Goal: Task Accomplishment & Management: Manage account settings

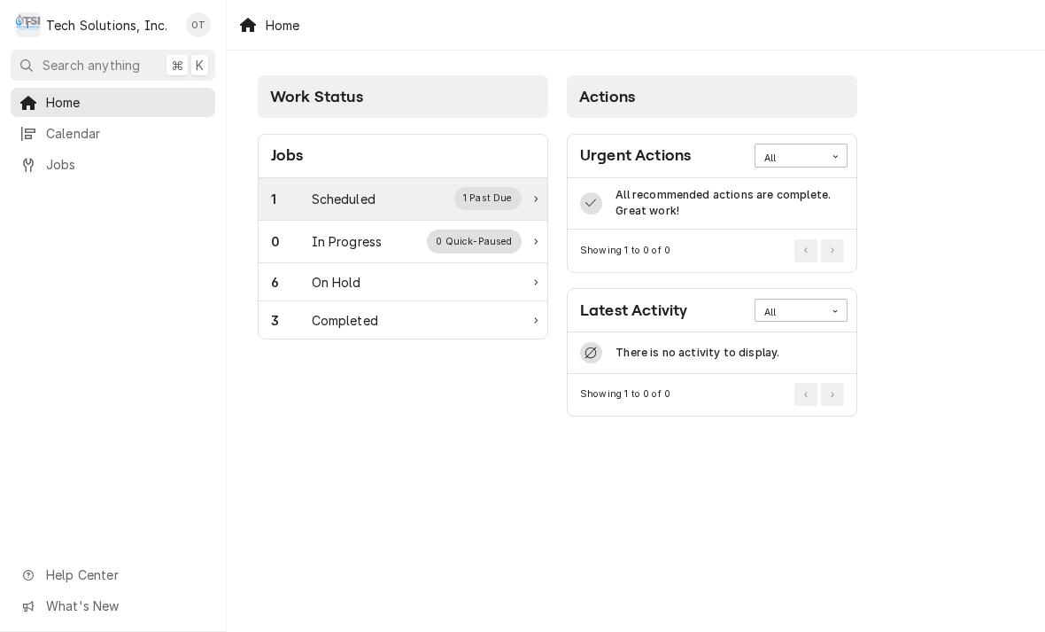
click at [505, 195] on div "1 Past Due" at bounding box center [488, 198] width 68 height 23
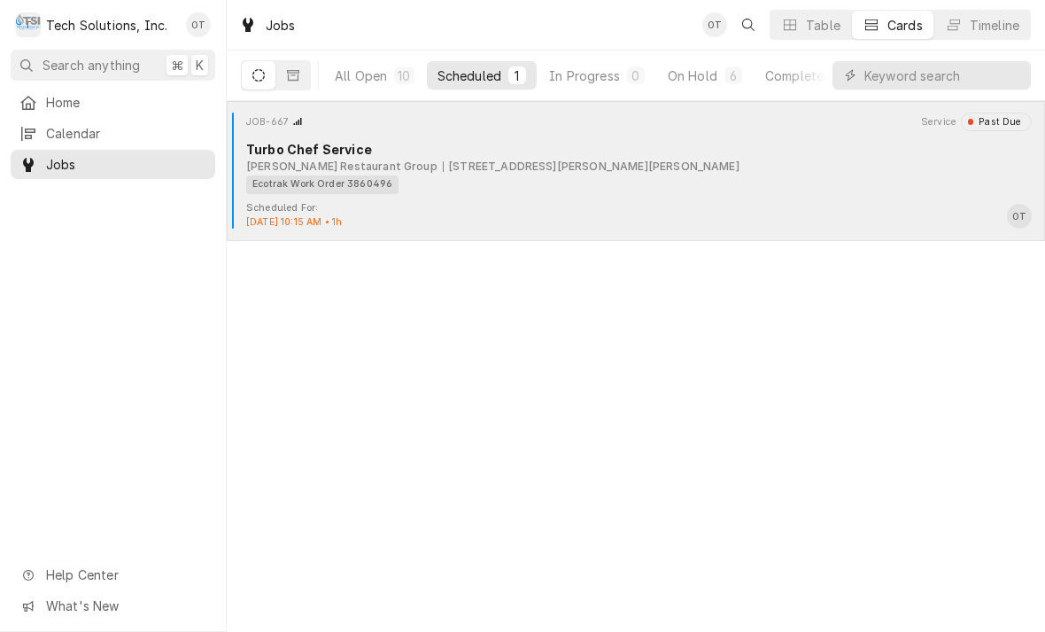
click at [595, 156] on div "Turbo Chef Service" at bounding box center [639, 149] width 786 height 19
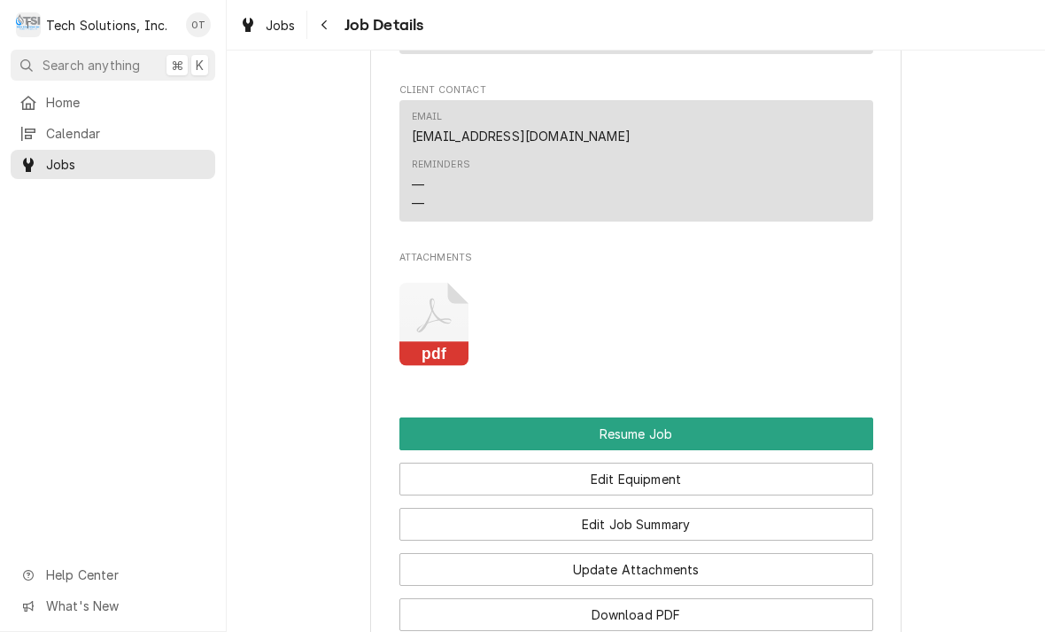
scroll to position [2109, 0]
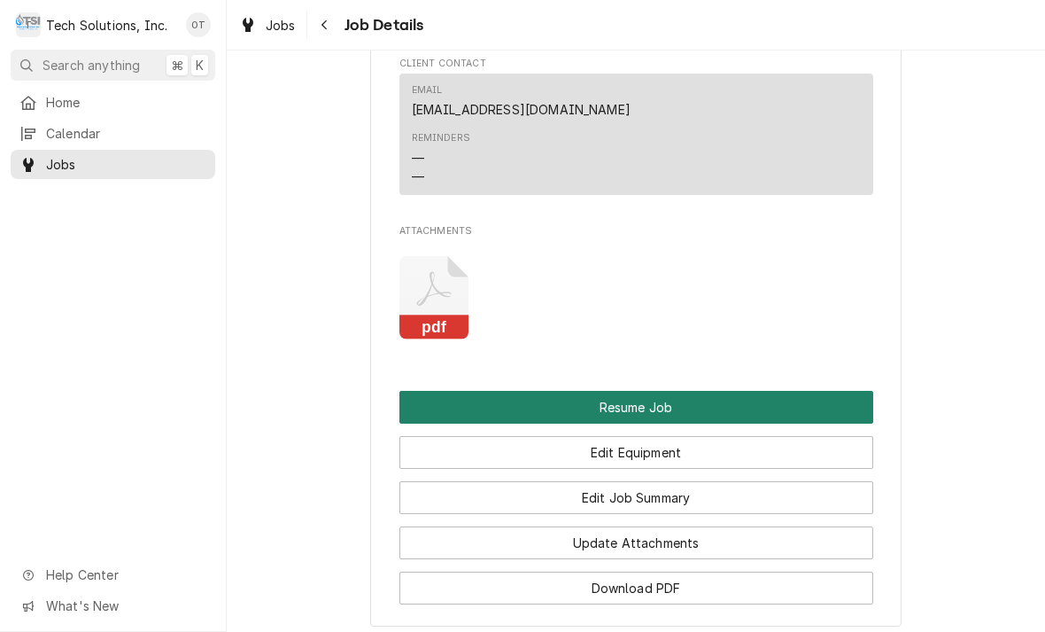
click at [634, 391] on button "Resume Job" at bounding box center [637, 407] width 474 height 33
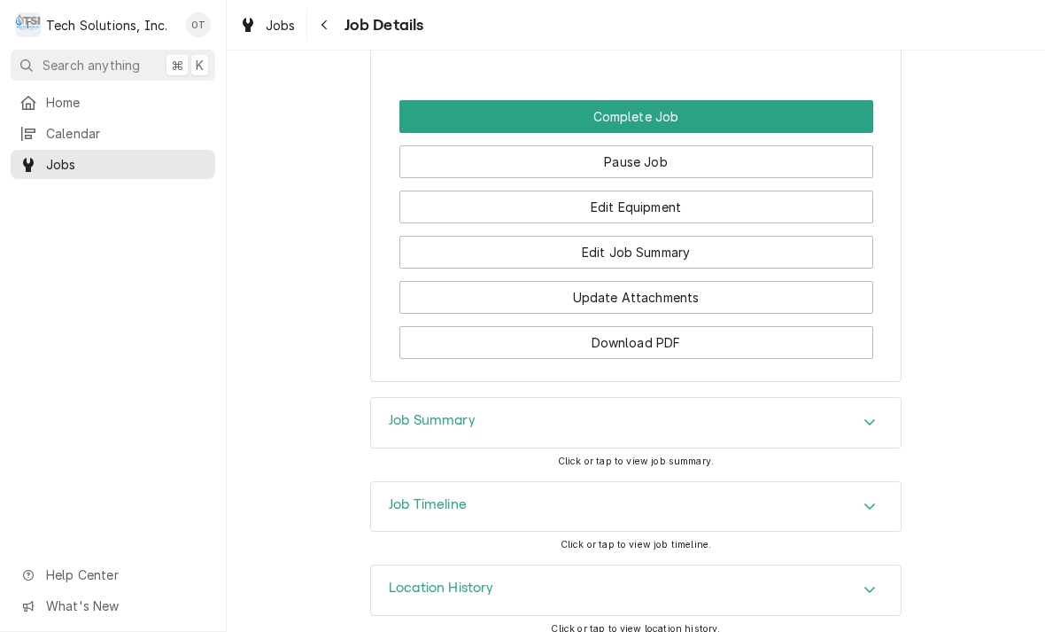
scroll to position [2339, 0]
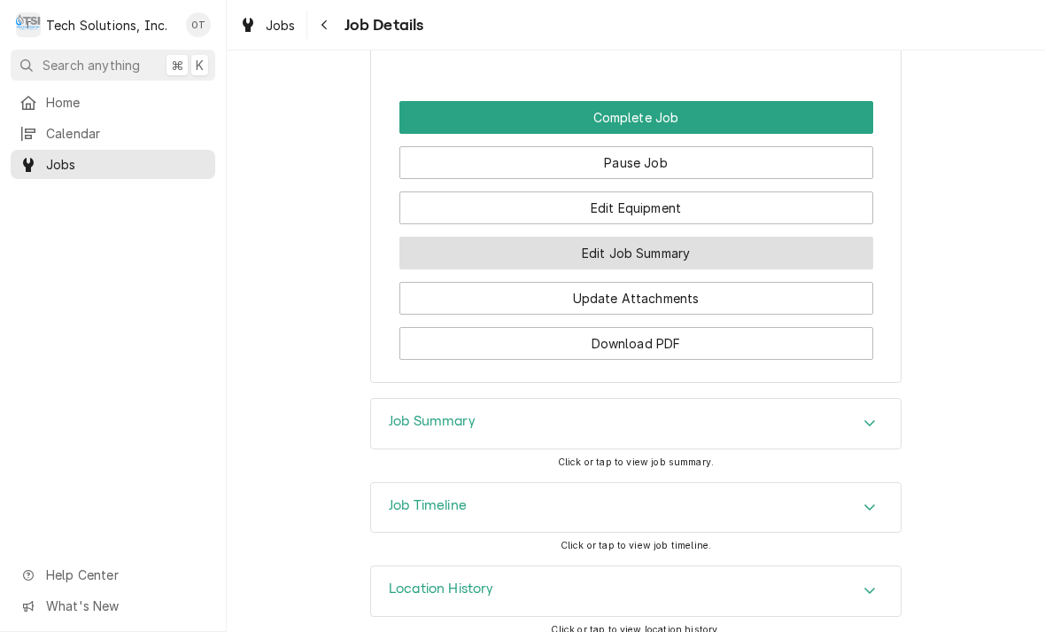
click at [639, 237] on button "Edit Job Summary" at bounding box center [637, 253] width 474 height 33
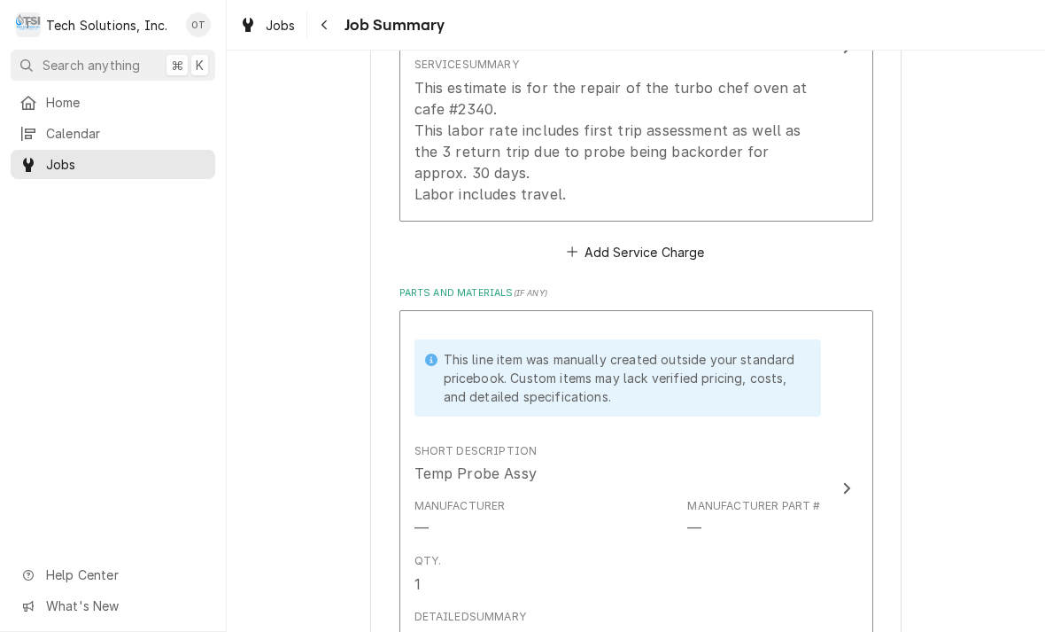
scroll to position [620, 0]
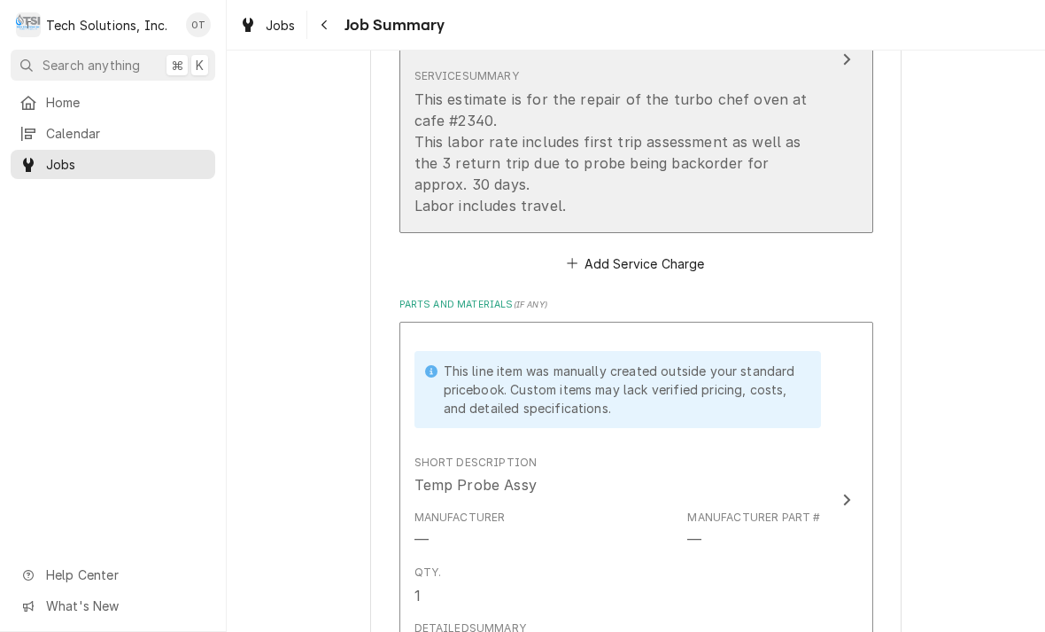
click at [676, 202] on div "This estimate is for the repair of the turbo chef oven at cafe #2340. This labo…" at bounding box center [618, 153] width 407 height 128
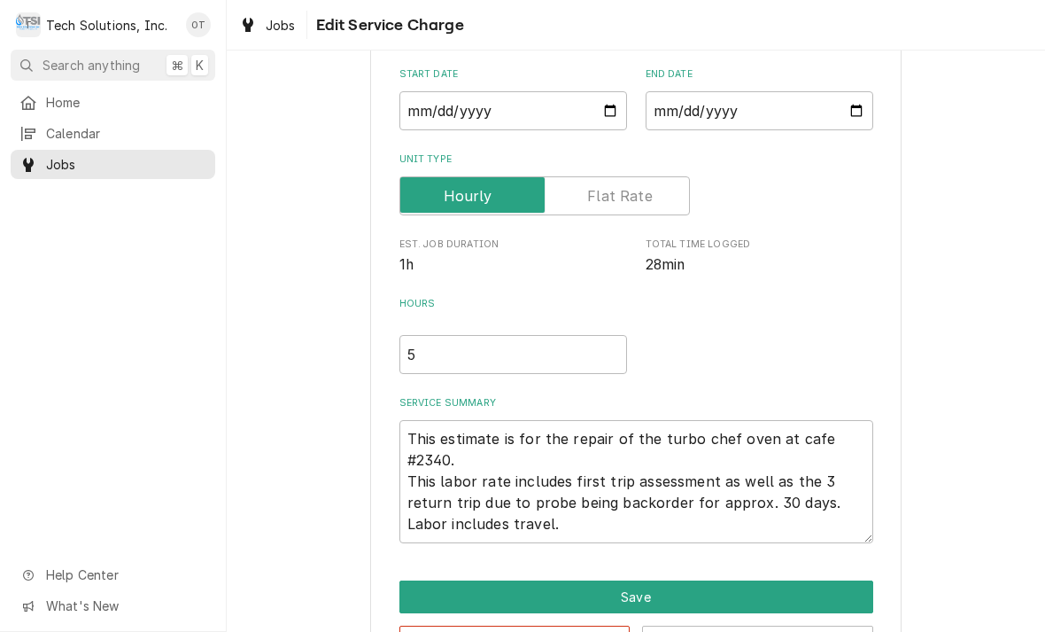
type textarea "x"
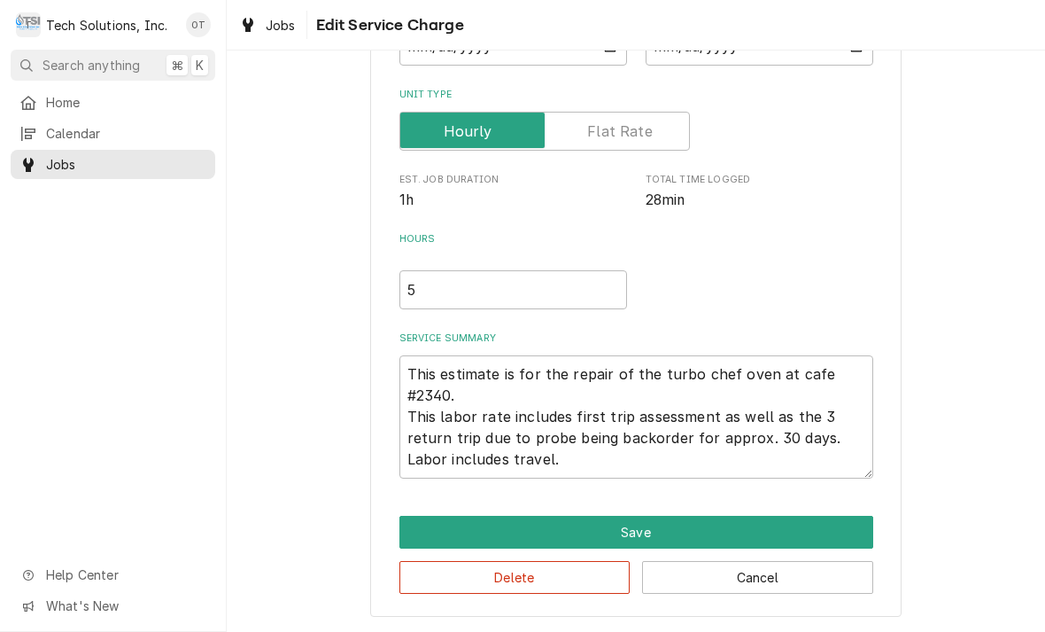
scroll to position [228, 0]
click at [610, 457] on textarea "This estimate is for the repair of the turbo chef oven at cafe #2340. This labo…" at bounding box center [637, 416] width 474 height 123
type textarea "This estimate is for the repair of the turbo chef oven at cafe #2340. This labo…"
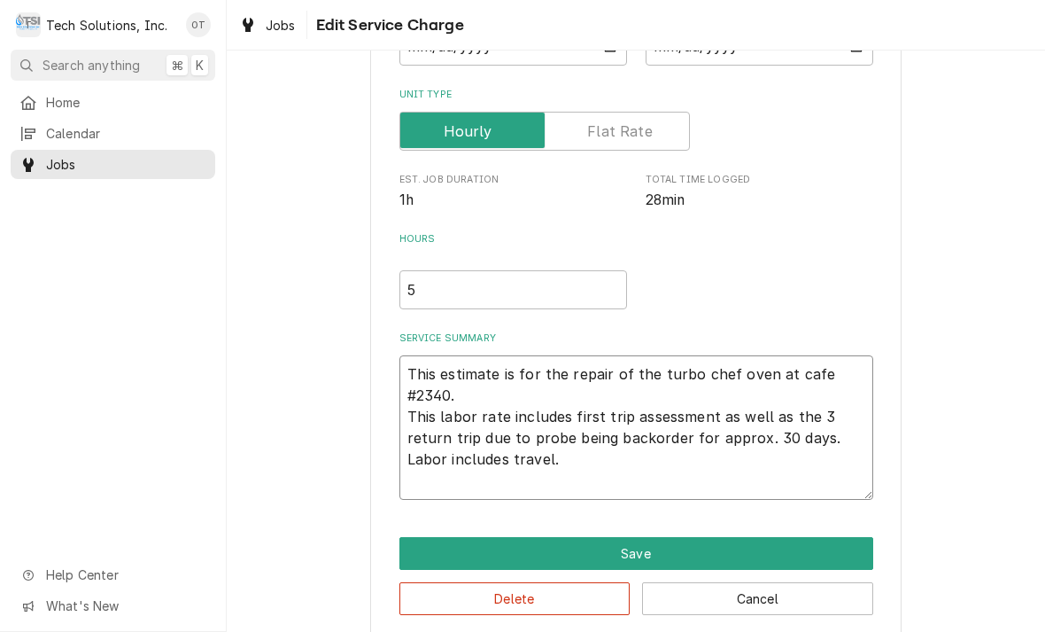
type textarea "x"
type textarea "This estimate is for the repair of the turbo chef oven at cafe #2340. This labo…"
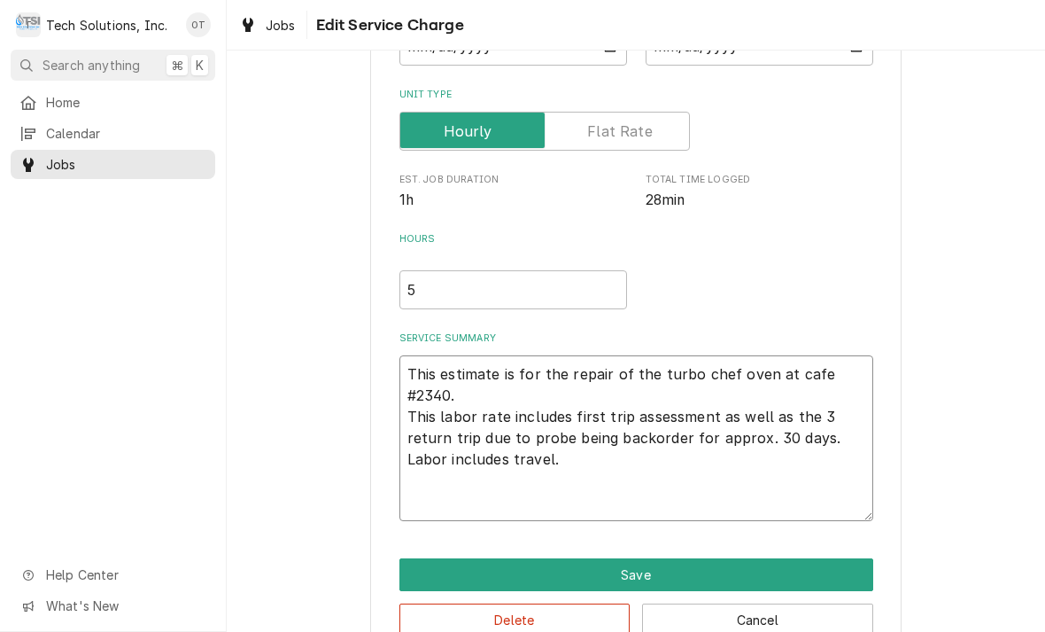
type textarea "x"
type textarea "This estimate is for the repair of the turbo chef oven at cafe #2340. This labo…"
type textarea "x"
type textarea "This estimate is for the repair of the turbo chef oven at cafe #2340. This labo…"
type textarea "x"
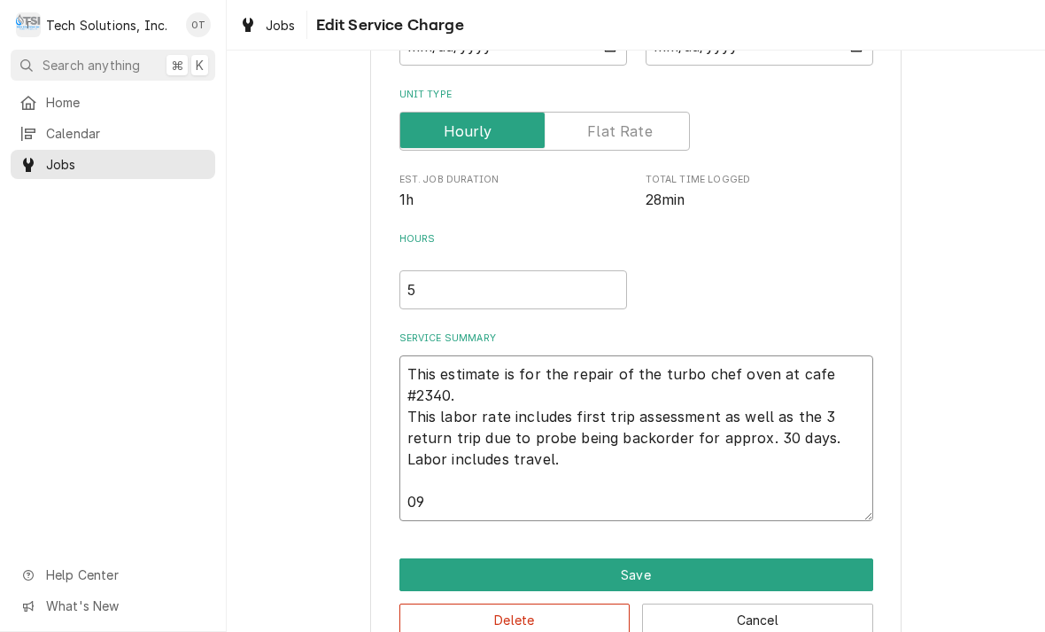
type textarea "This estimate is for the repair of the turbo chef oven at cafe #2340. This labo…"
type textarea "x"
type textarea "This estimate is for the repair of the turbo chef oven at cafe #2340. This labo…"
type textarea "x"
type textarea "This estimate is for the repair of the turbo chef oven at cafe #2340. This labo…"
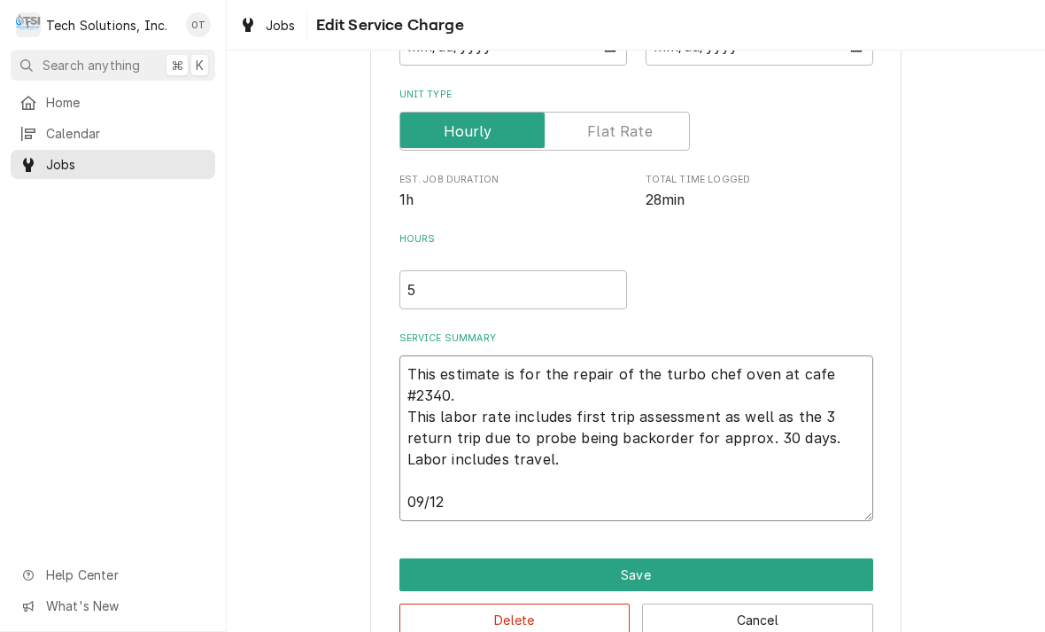
type textarea "x"
type textarea "This estimate is for the repair of the turbo chef oven at cafe #2340. This labo…"
type textarea "x"
type textarea "This estimate is for the repair of the turbo chef oven at cafe #2340. This labo…"
type textarea "x"
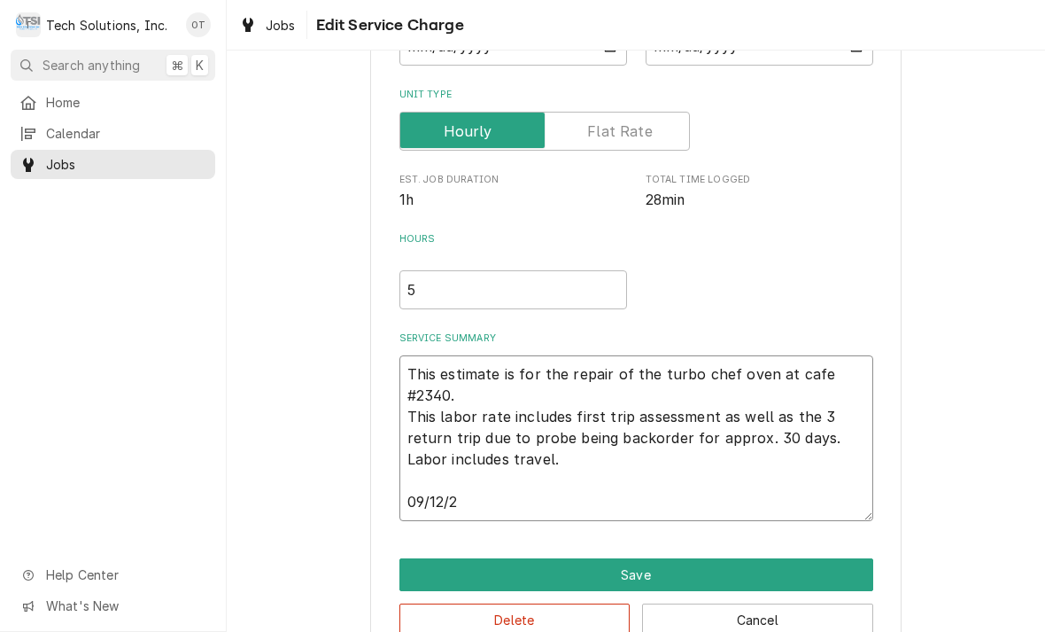
type textarea "This estimate is for the repair of the turbo chef oven at cafe #2340. This labo…"
type textarea "x"
type textarea "This estimate is for the repair of the turbo chef oven at cafe #2340. This labo…"
type textarea "x"
type textarea "This estimate is for the repair of the turbo chef oven at cafe #2340. This labo…"
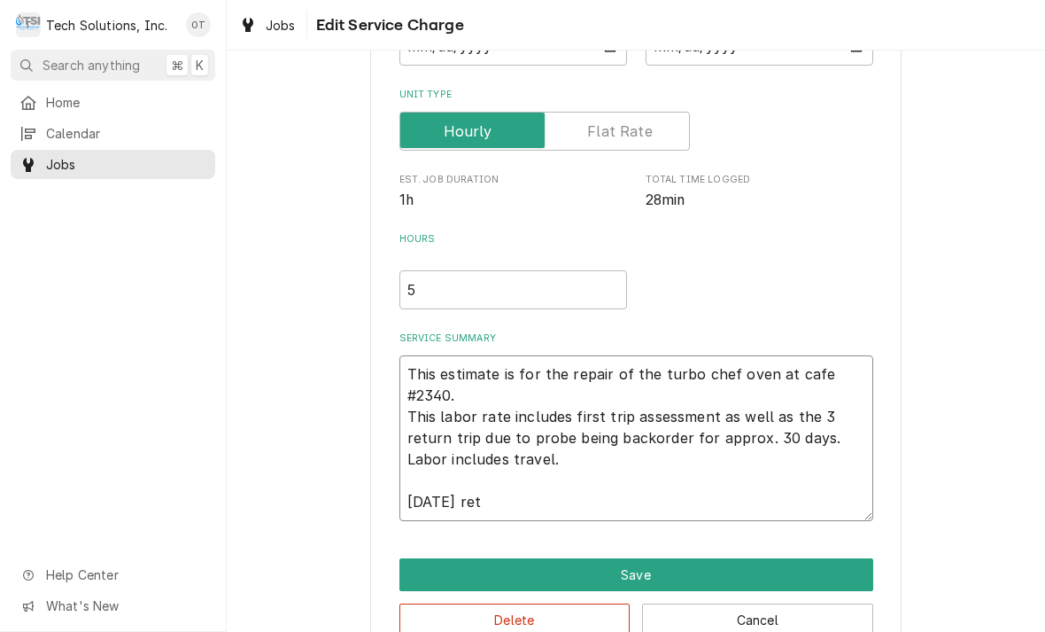
type textarea "x"
type textarea "This estimate is for the repair of the turbo chef oven at cafe #2340. This labo…"
type textarea "x"
type textarea "This estimate is for the repair of the turbo chef oven at cafe #2340. This labo…"
type textarea "x"
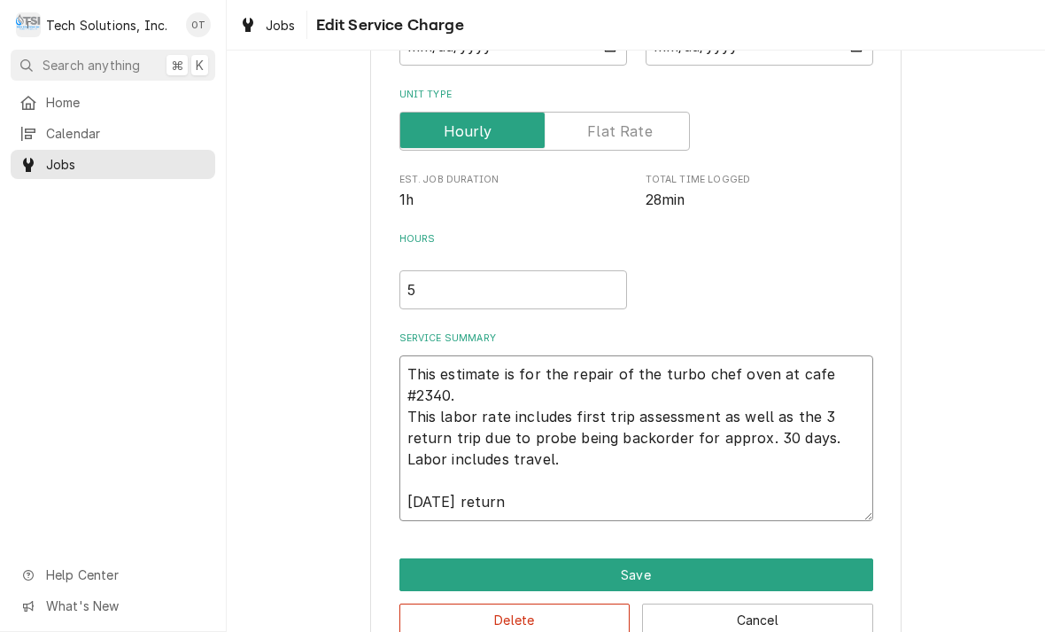
type textarea "This estimate is for the repair of the turbo chef oven at cafe #2340. This labo…"
type textarea "x"
type textarea "This estimate is for the repair of the turbo chef oven at cafe #2340. This labo…"
type textarea "x"
type textarea "This estimate is for the repair of the turbo chef oven at cafe #2340. This labo…"
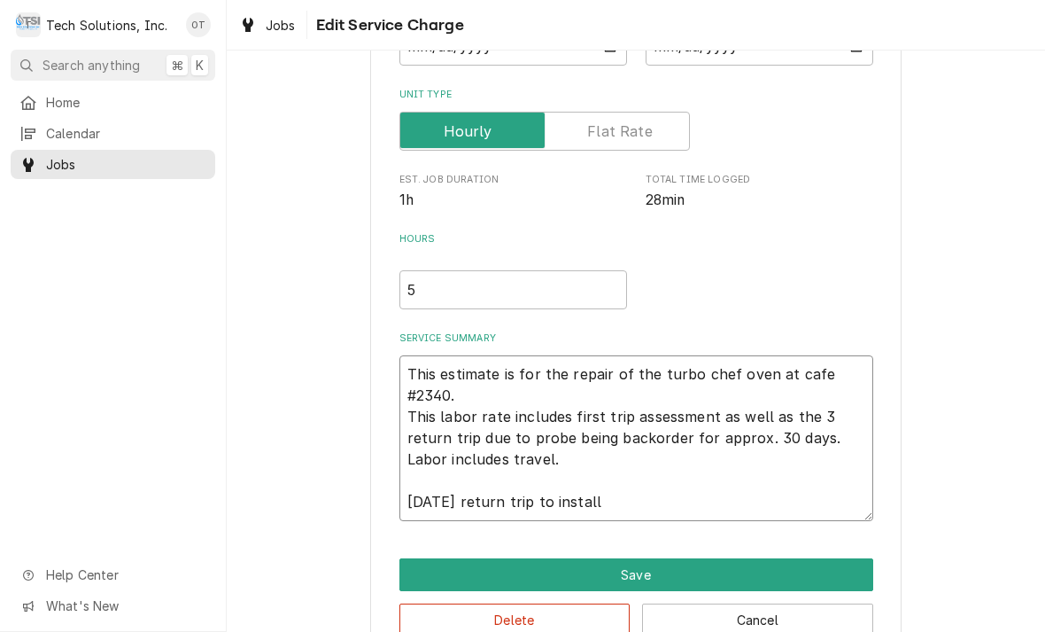
type textarea "x"
type textarea "This estimate is for the repair of the turbo chef oven at cafe #2340. This labo…"
type textarea "x"
type textarea "This estimate is for the repair of the turbo chef oven at cafe #2340. This labo…"
type textarea "x"
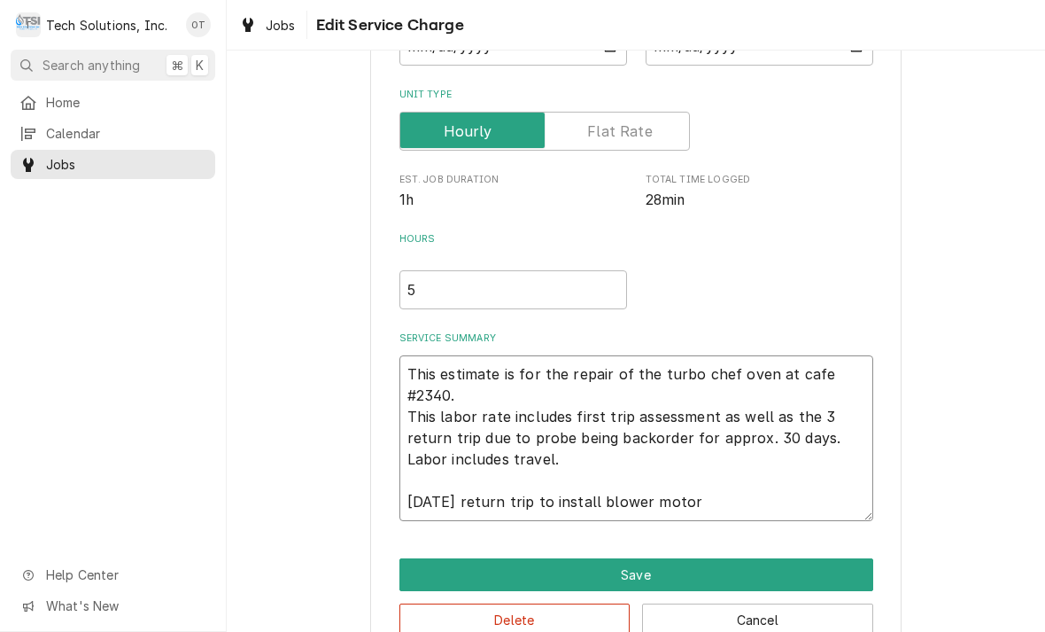
type textarea "This estimate is for the repair of the turbo chef oven at cafe #2340. This labo…"
type textarea "x"
type textarea "This estimate is for the repair of the turbo chef oven at cafe #2340. This labo…"
type textarea "x"
type textarea "This estimate is for the repair of the turbo chef oven at cafe #2340. This labo…"
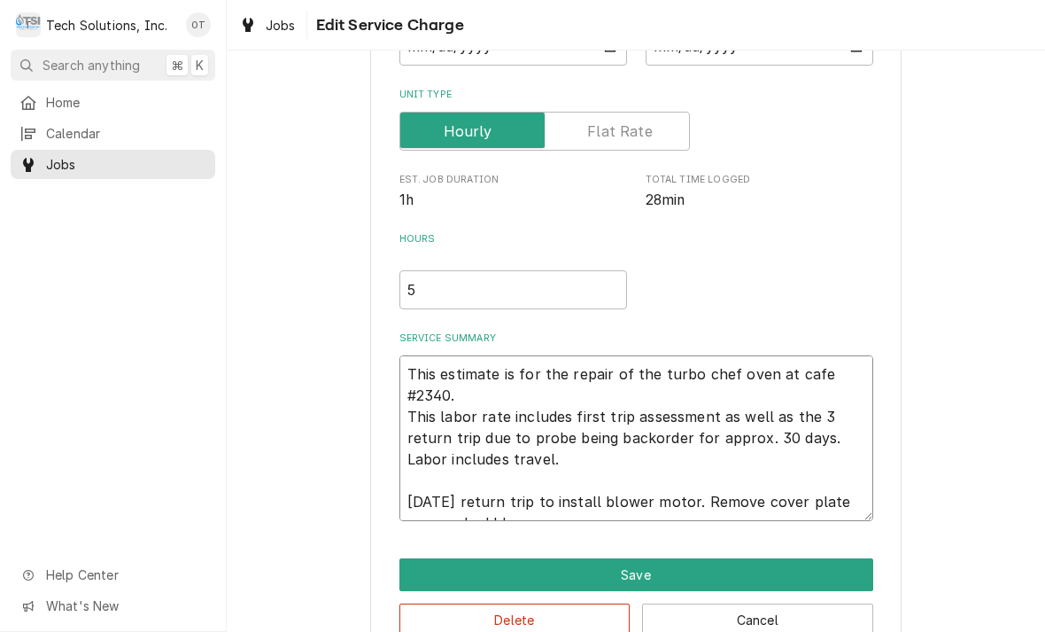
type textarea "x"
type textarea "This estimate is for the repair of the turbo chef oven at cafe #2340. This labo…"
type textarea "x"
type textarea "This estimate is for the repair of the turbo chef oven at cafe #2340. This labo…"
type textarea "x"
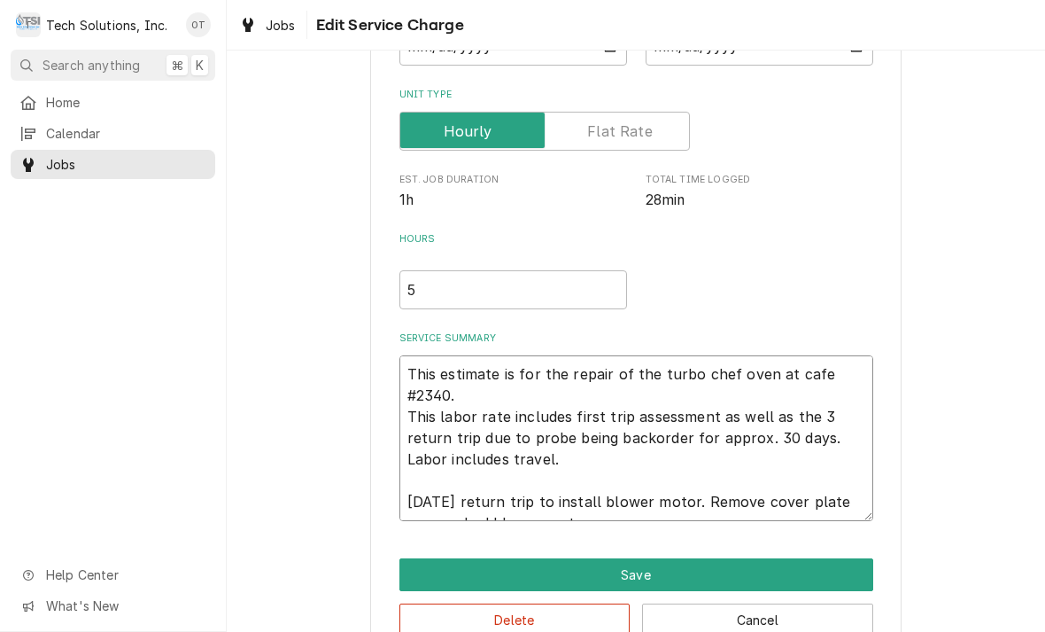
type textarea "This estimate is for the repair of the turbo chef oven at cafe #2340. This labo…"
type textarea "x"
type textarea "This estimate is for the repair of the turbo chef oven at cafe #2340. This labo…"
type textarea "x"
type textarea "This estimate is for the repair of the turbo chef oven at cafe #2340. This labo…"
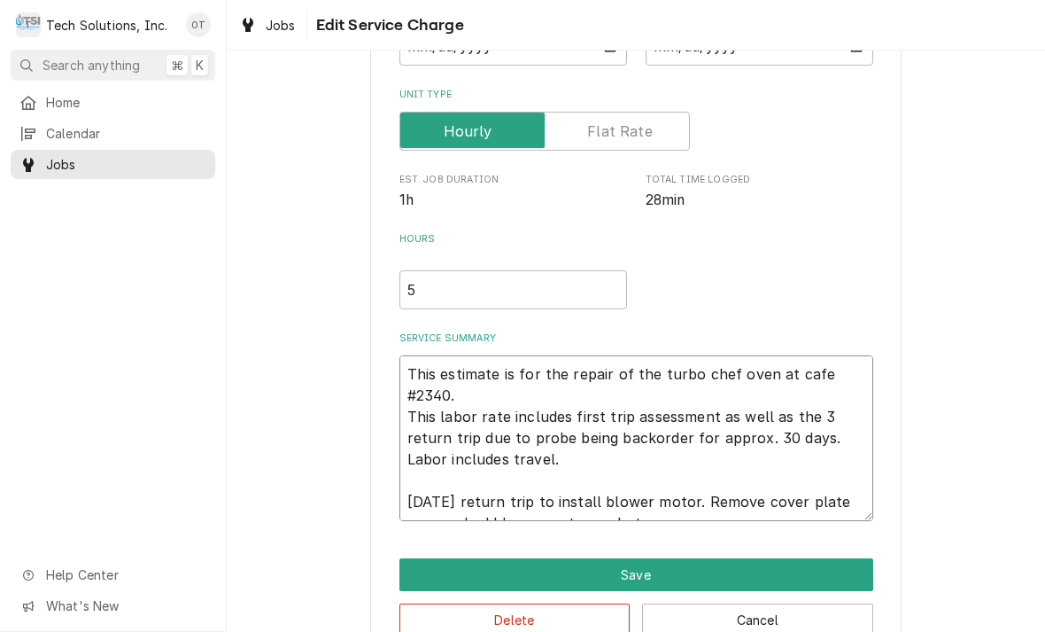
type textarea "x"
type textarea "This estimate is for the repair of the turbo chef oven at cafe #2340. This labo…"
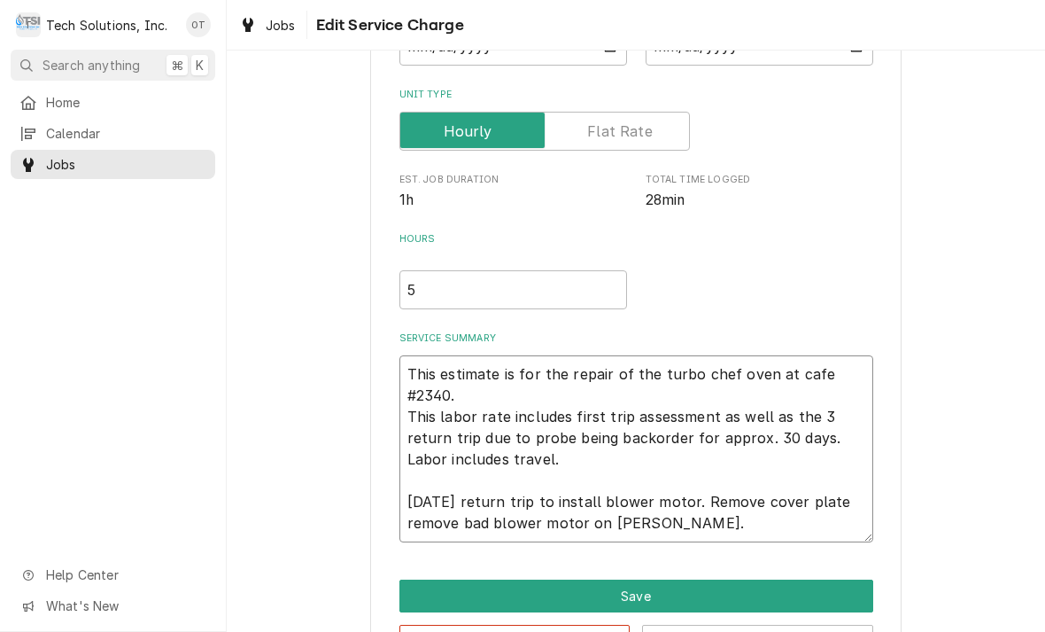
type textarea "x"
type textarea "This estimate is for the repair of the turbo chef oven at cafe #2340. This labo…"
type textarea "x"
type textarea "This estimate is for the repair of the turbo chef oven at cafe #2340. This labo…"
type textarea "x"
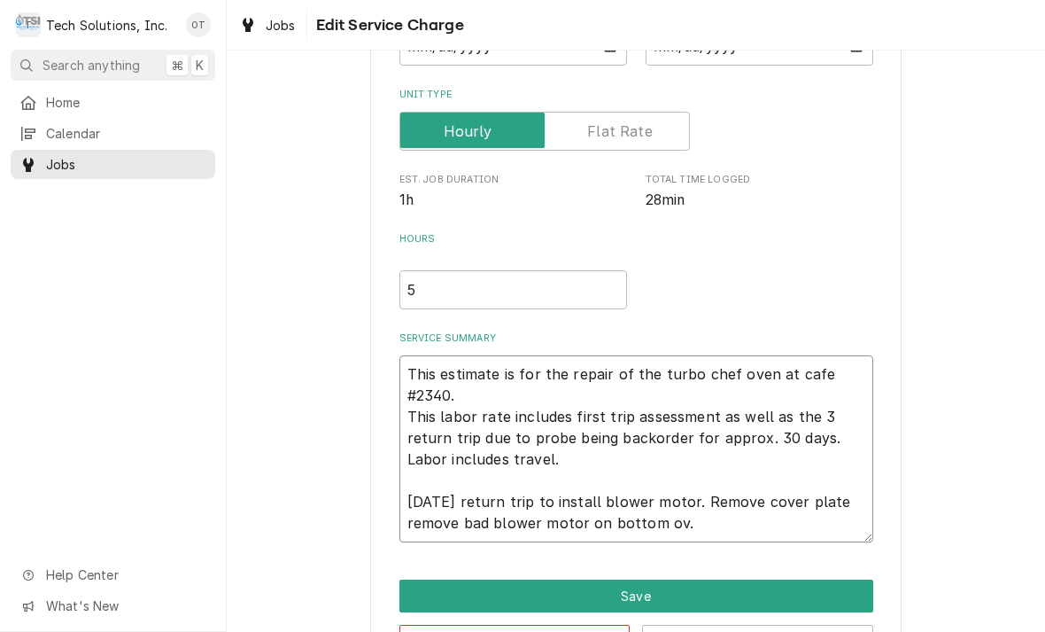
type textarea "This estimate is for the repair of the turbo chef oven at cafe #2340. This labo…"
type textarea "x"
type textarea "This estimate is for the repair of the turbo chef oven at cafe #2340. This labo…"
type textarea "x"
type textarea "This estimate is for the repair of the turbo chef oven at cafe #2340. This labo…"
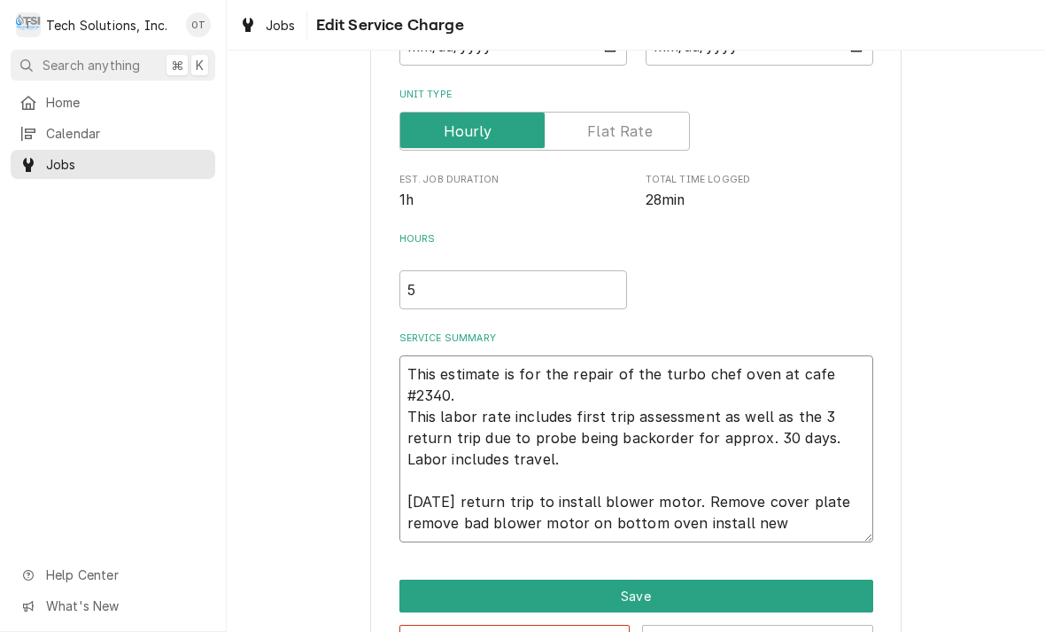
type textarea "x"
type textarea "This estimate is for the repair of the turbo chef oven at cafe #2340. This labo…"
type textarea "x"
type textarea "This estimate is for the repair of the turbo chef oven at cafe #2340. This labo…"
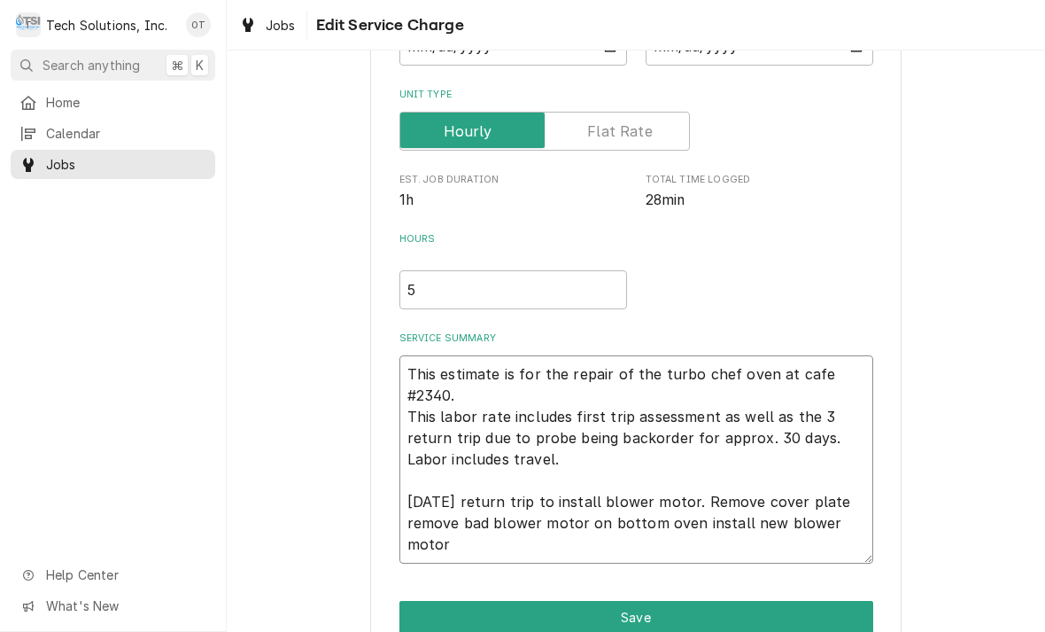
type textarea "x"
type textarea "This estimate is for the repair of the turbo chef oven at cafe #2340. This labo…"
type textarea "x"
type textarea "This estimate is for the repair of the turbo chef oven at cafe #2340. This labo…"
type textarea "x"
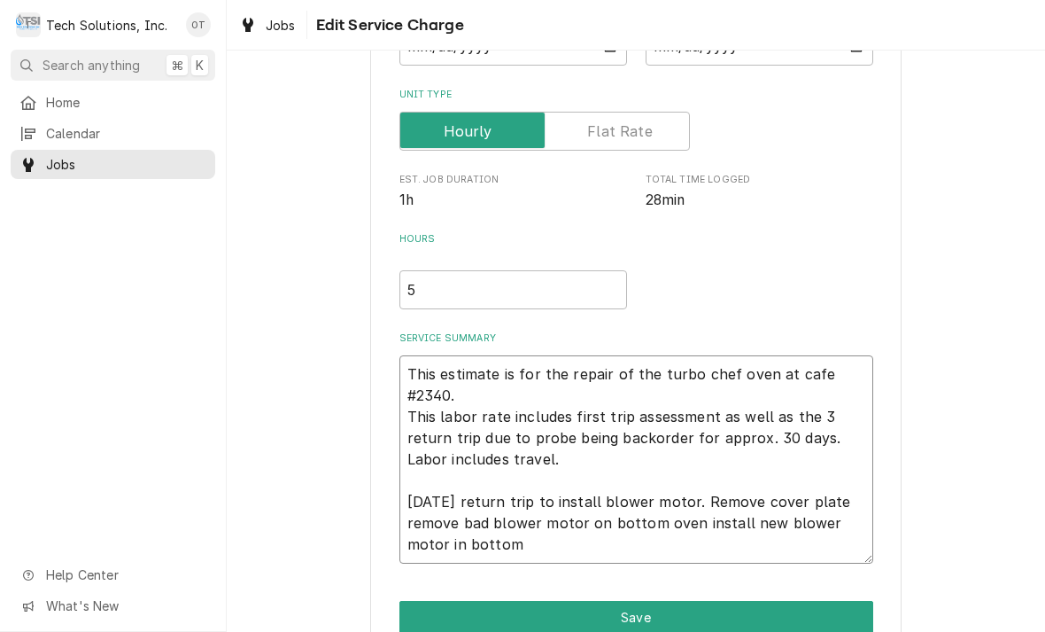
type textarea "This estimate is for the repair of the turbo chef oven at cafe #2340. This labo…"
type textarea "x"
type textarea "This estimate is for the repair of the turbo chef oven at cafe #2340. This labo…"
type textarea "x"
type textarea "This estimate is for the repair of the turbo chef oven at cafe #2340. This labo…"
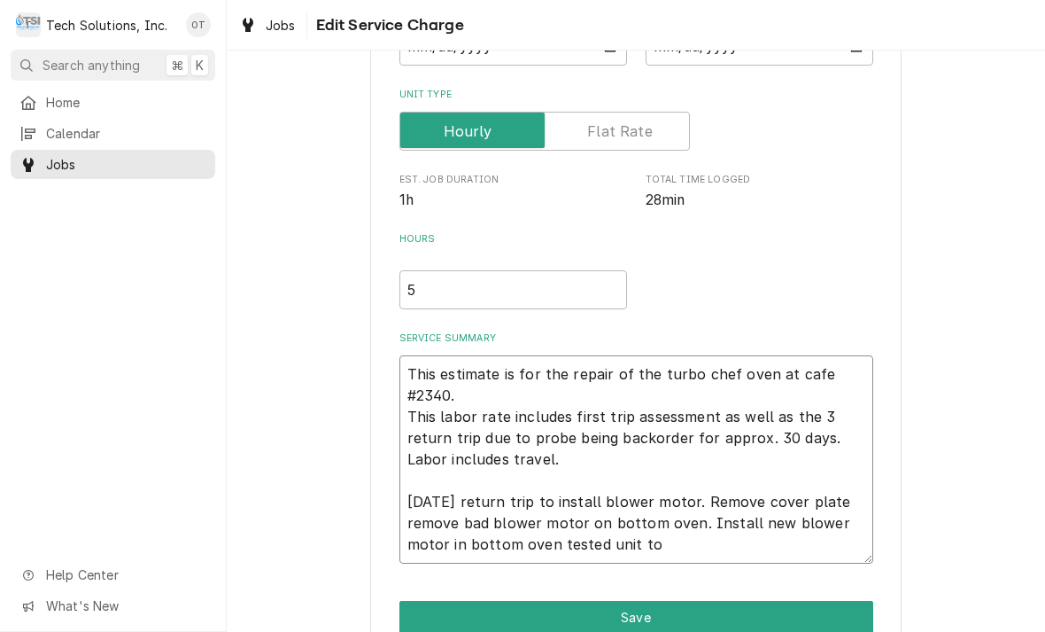
type textarea "x"
type textarea "This estimate is for the repair of the turbo chef oven at cafe #2340. This labo…"
type textarea "x"
type textarea "This estimate is for the repair of the turbo chef oven at cafe #2340. This labo…"
type textarea "x"
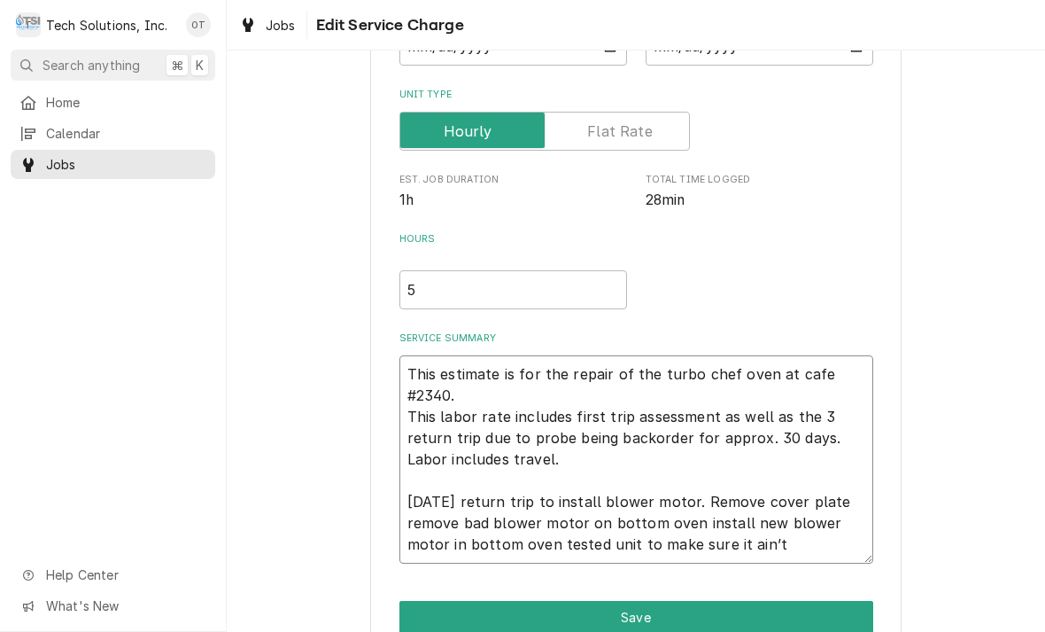
type textarea "This estimate is for the repair of the turbo chef oven at cafe #2340. This labo…"
type textarea "x"
type textarea "This estimate is for the repair of the turbo chef oven at cafe #2340. This labo…"
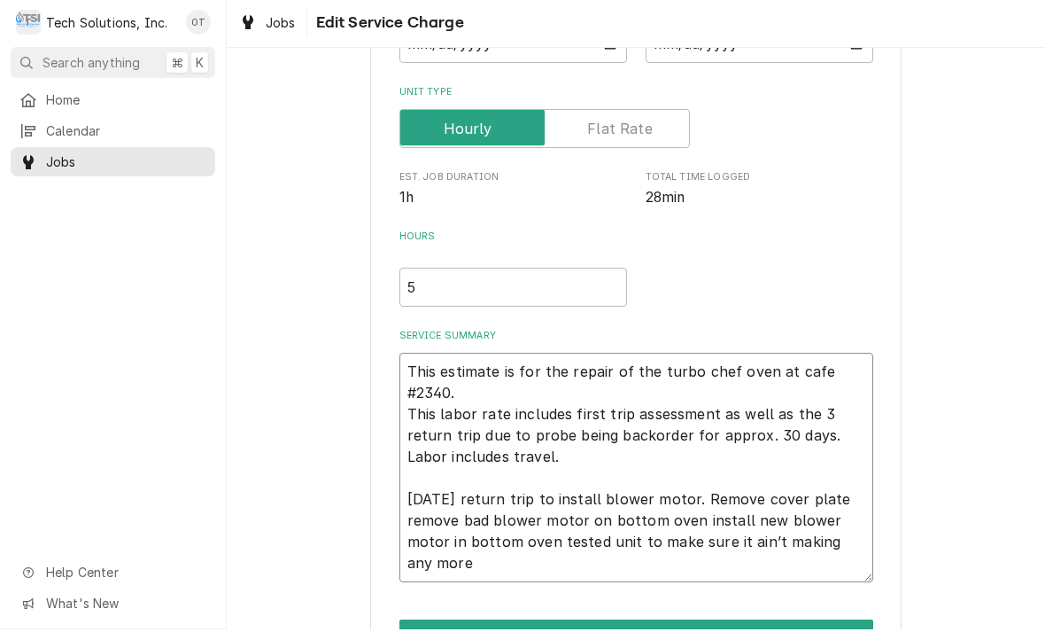
type textarea "x"
type textarea "This estimate is for the repair of the turbo chef oven at cafe #2340. This labo…"
type textarea "x"
type textarea "This estimate is for the repair of the turbo chef oven at cafe #2340. This labo…"
type textarea "x"
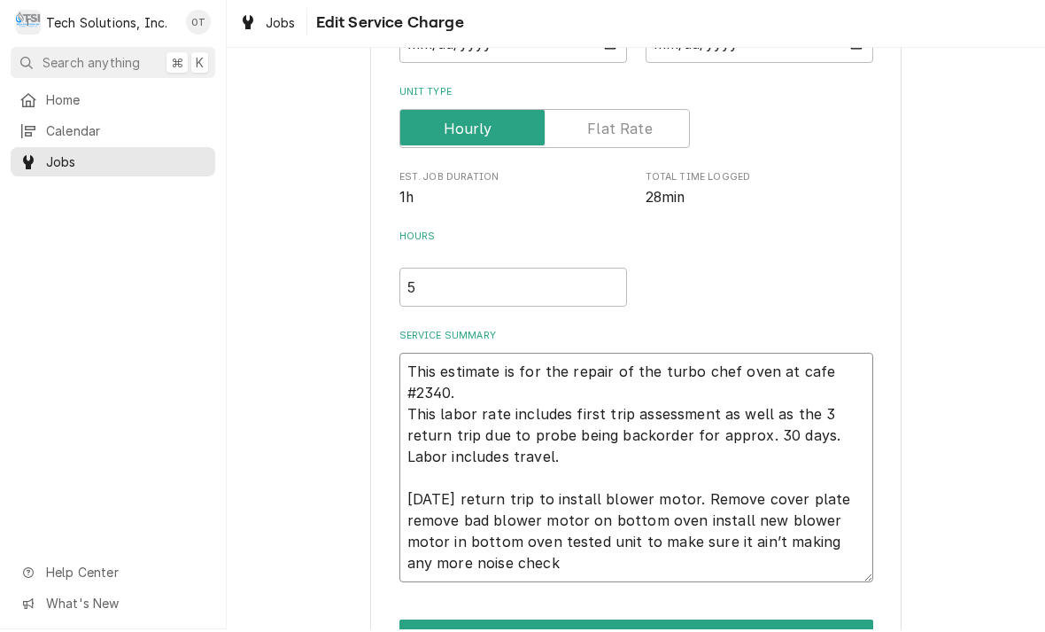
type textarea "This estimate is for the repair of the turbo chef oven at cafe #2340. This labo…"
type textarea "x"
type textarea "This estimate is for the repair of the turbo chef oven at cafe #2340. This labo…"
type textarea "x"
type textarea "This estimate is for the repair of the turbo chef oven at cafe #2340. This labo…"
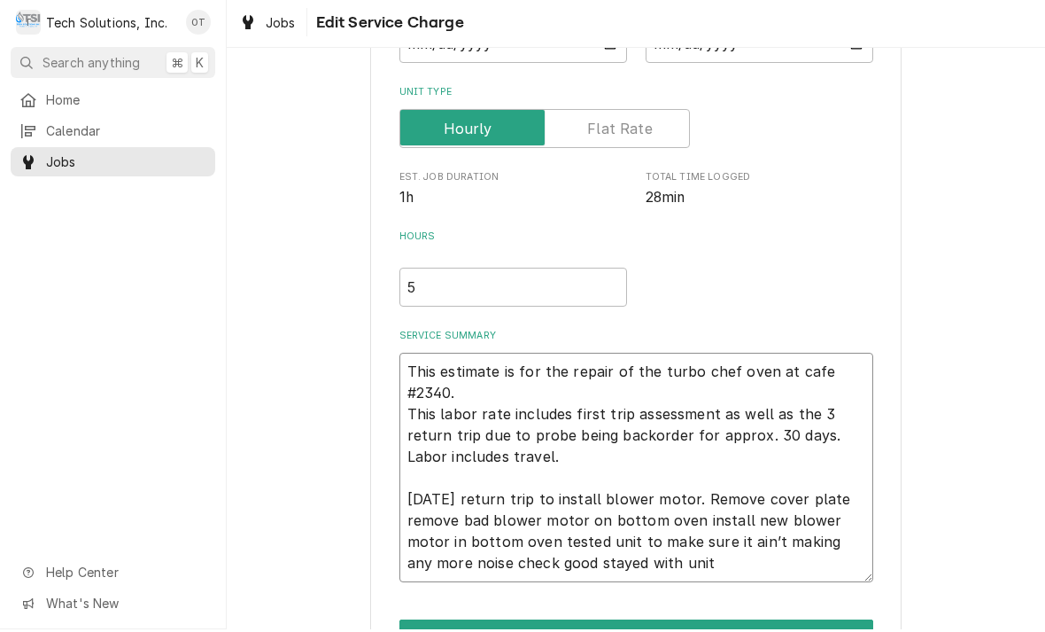
type textarea "x"
type textarea "This estimate is for the repair of the turbo chef oven at cafe #2340. This labo…"
type textarea "x"
type textarea "This estimate is for the repair of the turbo chef oven at cafe #2340. This labo…"
type textarea "x"
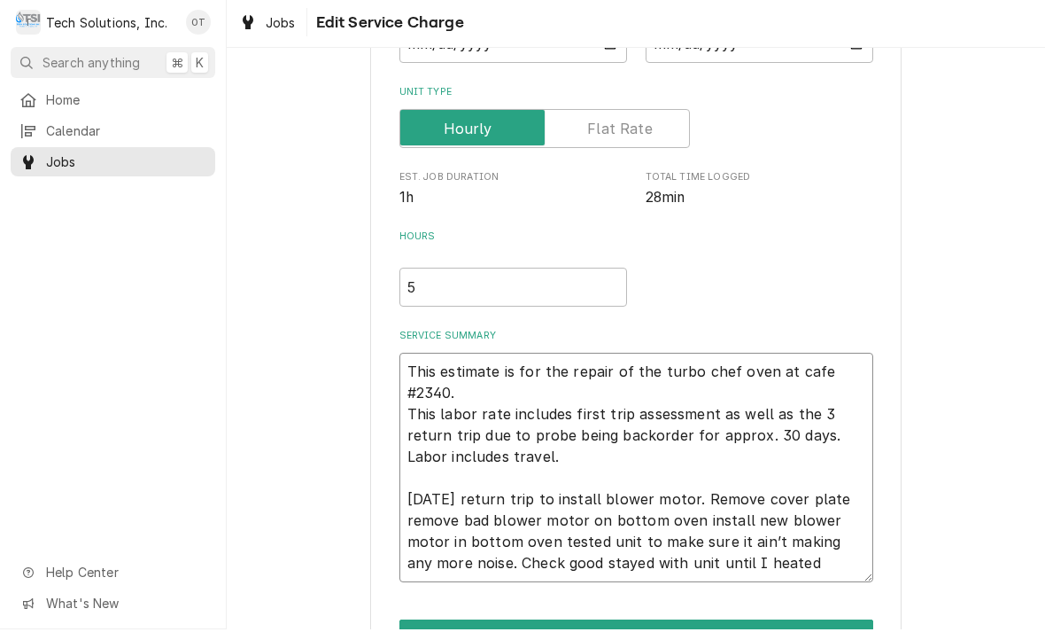
type textarea "This estimate is for the repair of the turbo chef oven at cafe #2340. This labo…"
type textarea "x"
type textarea "This estimate is for the repair of the turbo chef oven at cafe #2340. This labo…"
type textarea "x"
type textarea "This estimate is for the repair of the turbo chef oven at cafe #2340. This labo…"
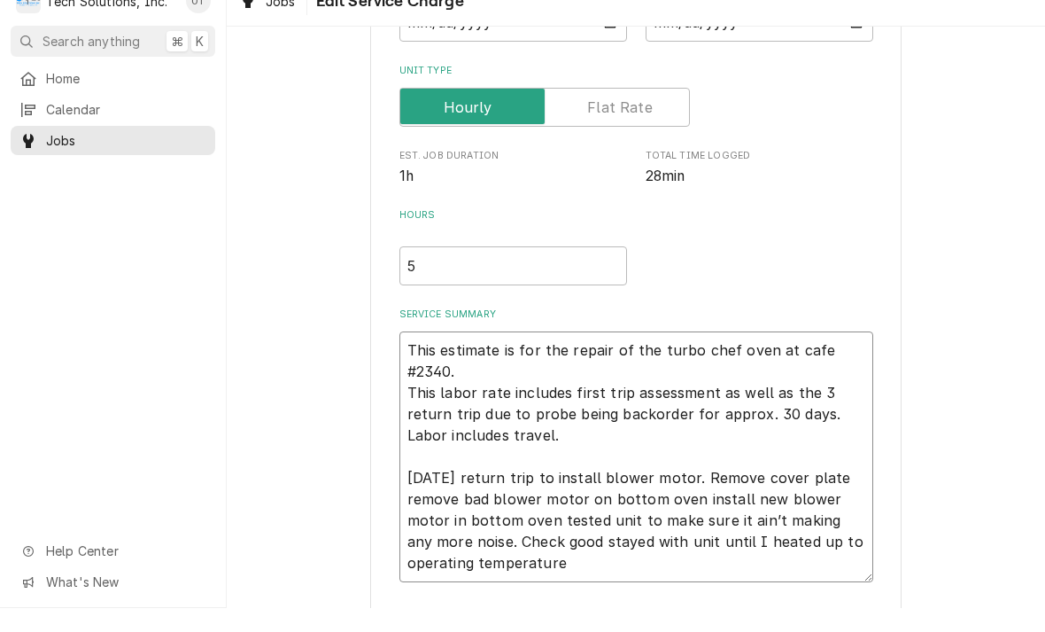
type textarea "x"
type textarea "This estimate is for the repair of the turbo chef oven at cafe #2340. This labo…"
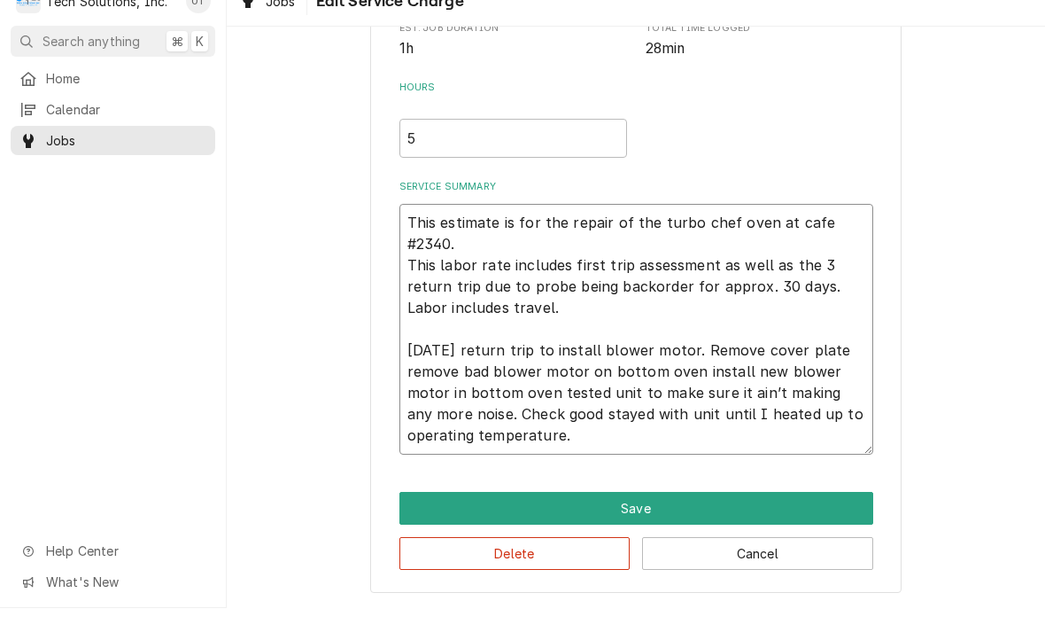
scroll to position [355, 0]
type textarea "x"
type textarea "This estimate is for the repair of the turbo chef oven at cafe #2340. This labo…"
type textarea "x"
type textarea "This estimate is for the repair of the turbo chef oven at cafe #2340. This labo…"
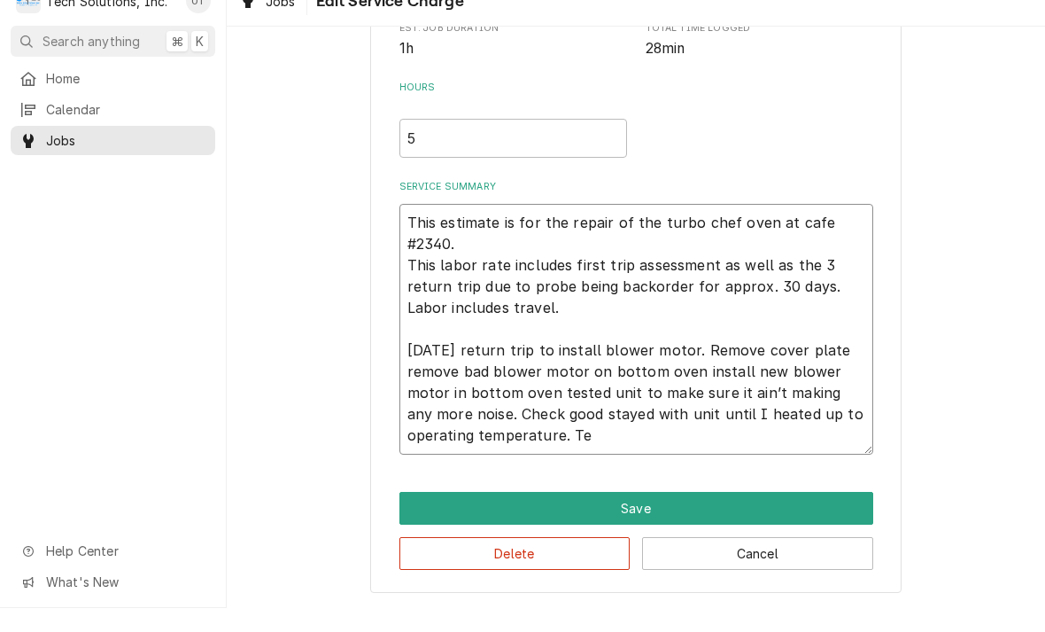
type textarea "x"
type textarea "This estimate is for the repair of the turbo chef oven at cafe #2340. This labo…"
type textarea "x"
type textarea "This estimate is for the repair of the turbo chef oven at cafe #2340. This labo…"
type textarea "x"
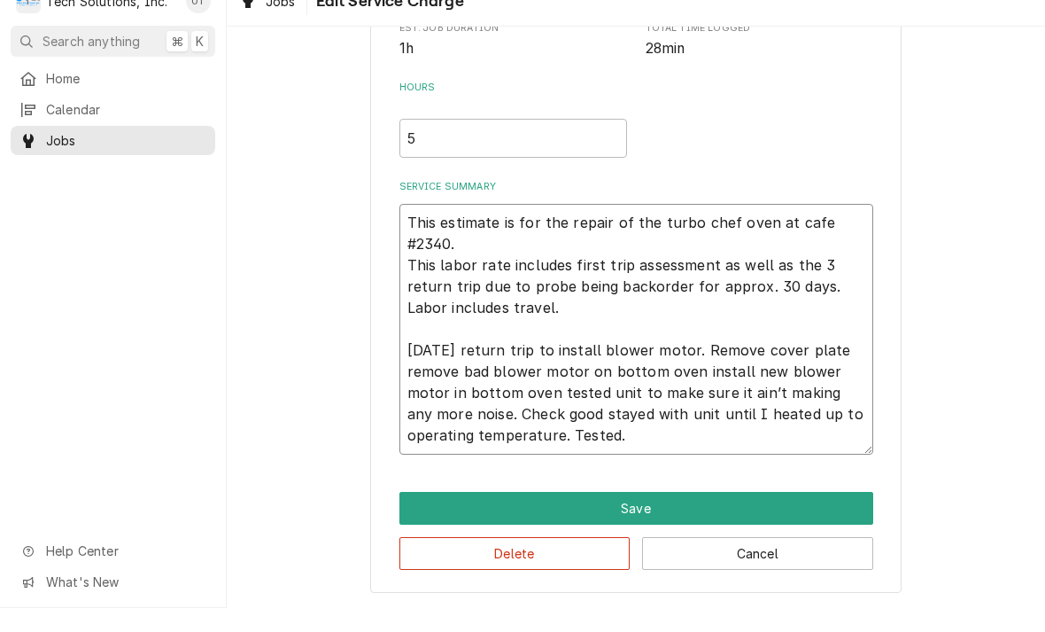
type textarea "This estimate is for the repair of the turbo chef oven at cafe #2340. This labo…"
type textarea "x"
type textarea "This estimate is for the repair of the turbo chef oven at cafe #2340. This labo…"
type textarea "x"
type textarea "This estimate is for the repair of the turbo chef oven at cafe #2340. This labo…"
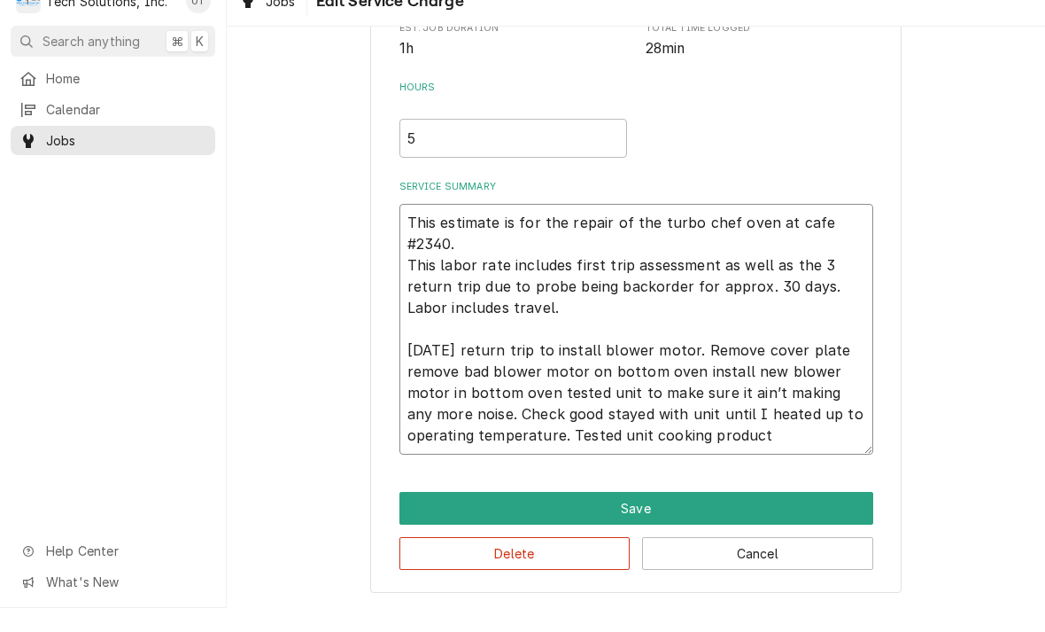
type textarea "x"
type textarea "This estimate is for the repair of the turbo chef oven at cafe #2340. This labo…"
type textarea "x"
type textarea "This estimate is for the repair of the turbo chef oven at cafe #2340. This labo…"
type textarea "x"
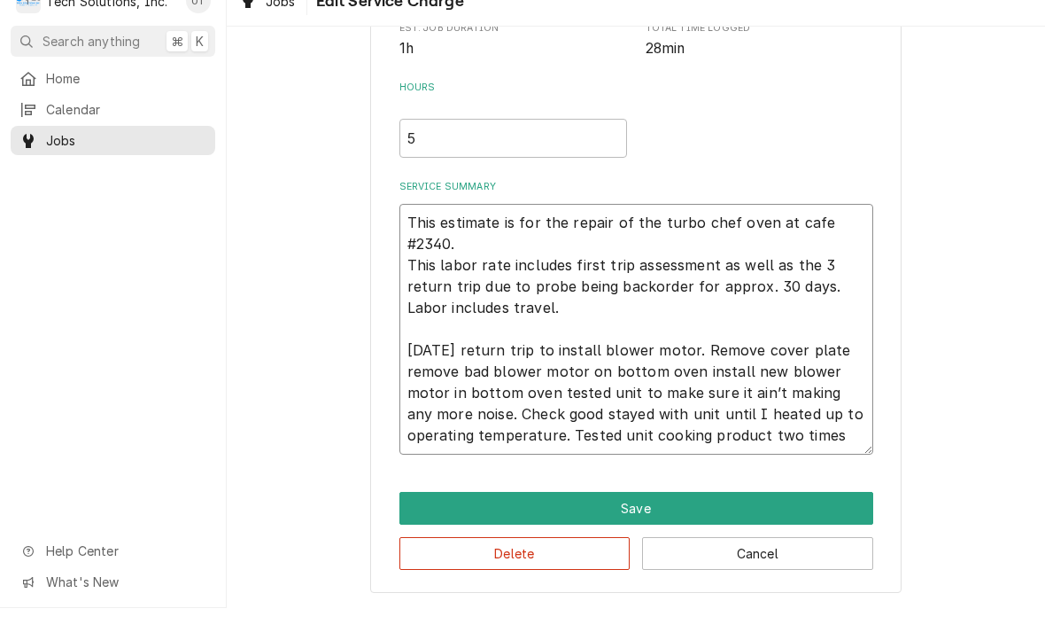
type textarea "This estimate is for the repair of the turbo chef oven at cafe #2340. This labo…"
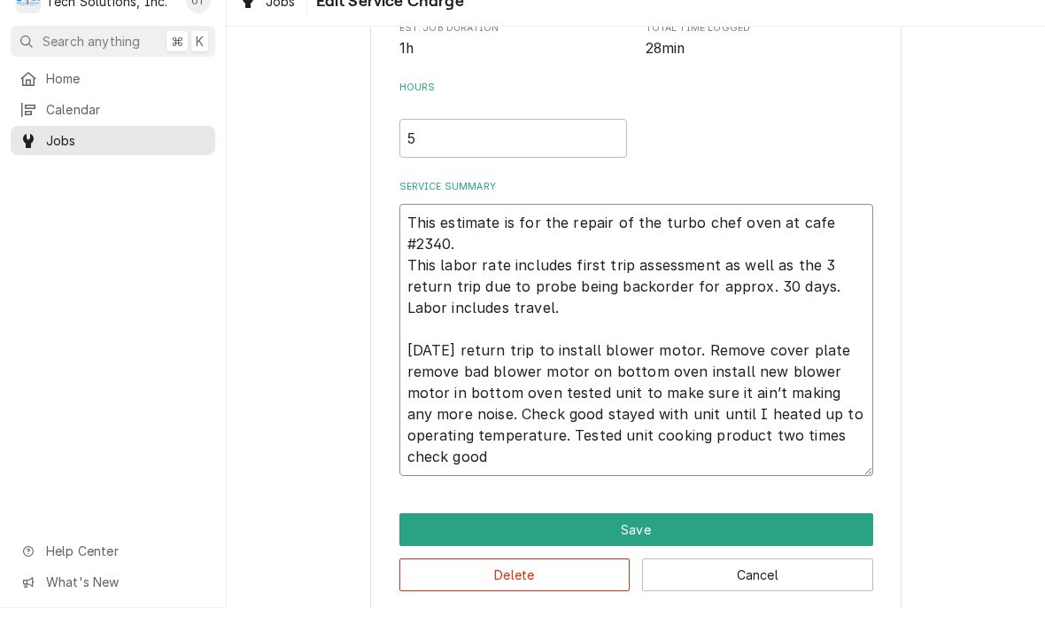
type textarea "x"
type textarea "This estimate is for the repair of the turbo chef oven at cafe #2340. This labo…"
type textarea "x"
type textarea "This estimate is for the repair of the turbo chef oven at cafe #2340. This labo…"
type textarea "x"
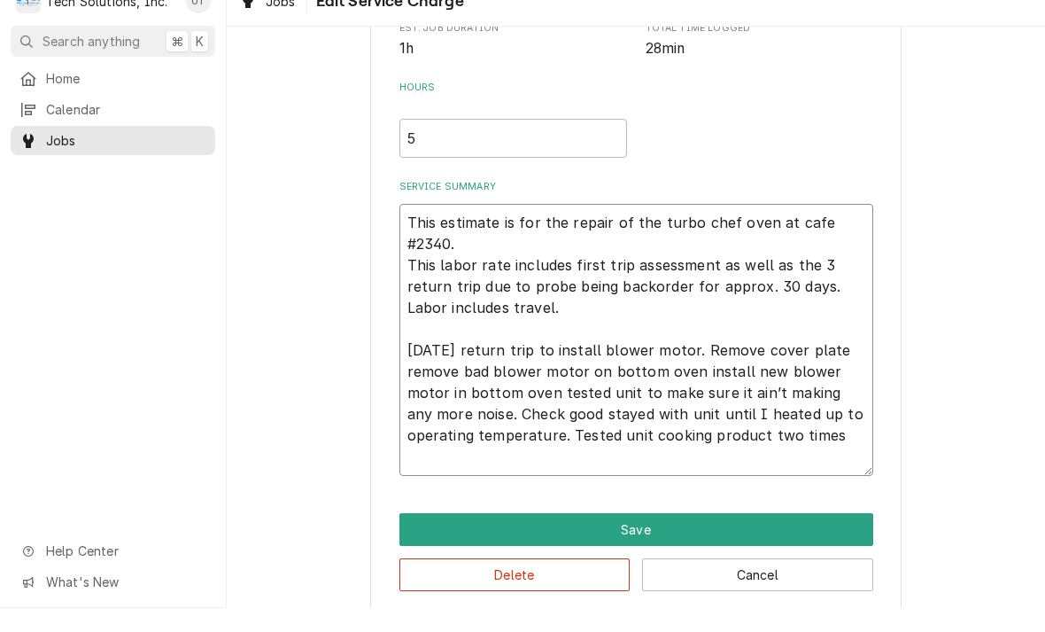
type textarea "This estimate is for the repair of the turbo chef oven at cafe #2340. This labo…"
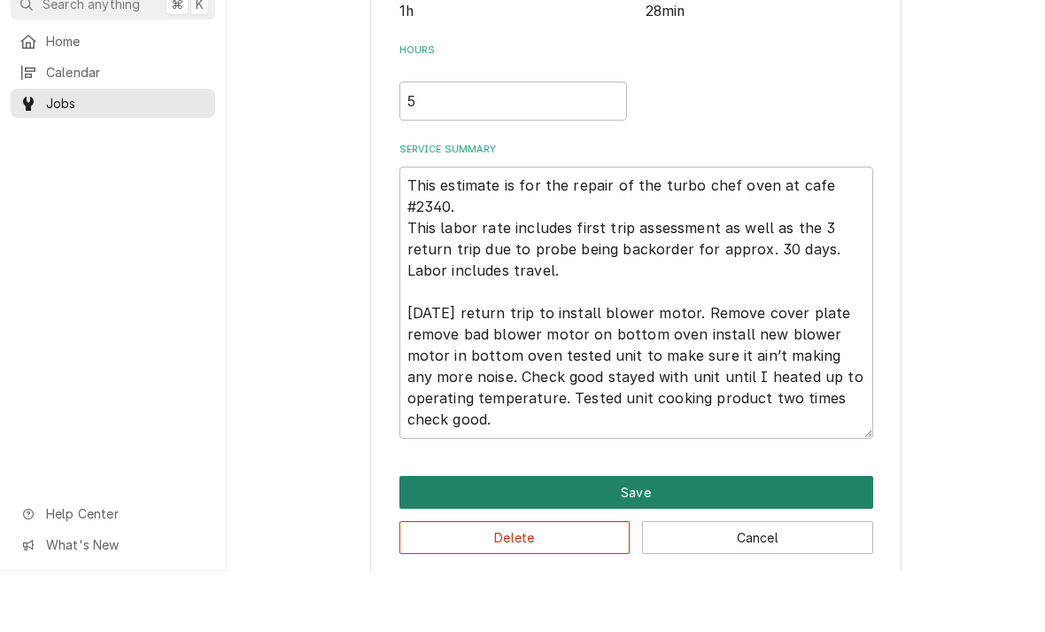
click at [642, 537] on button "Save" at bounding box center [637, 553] width 474 height 33
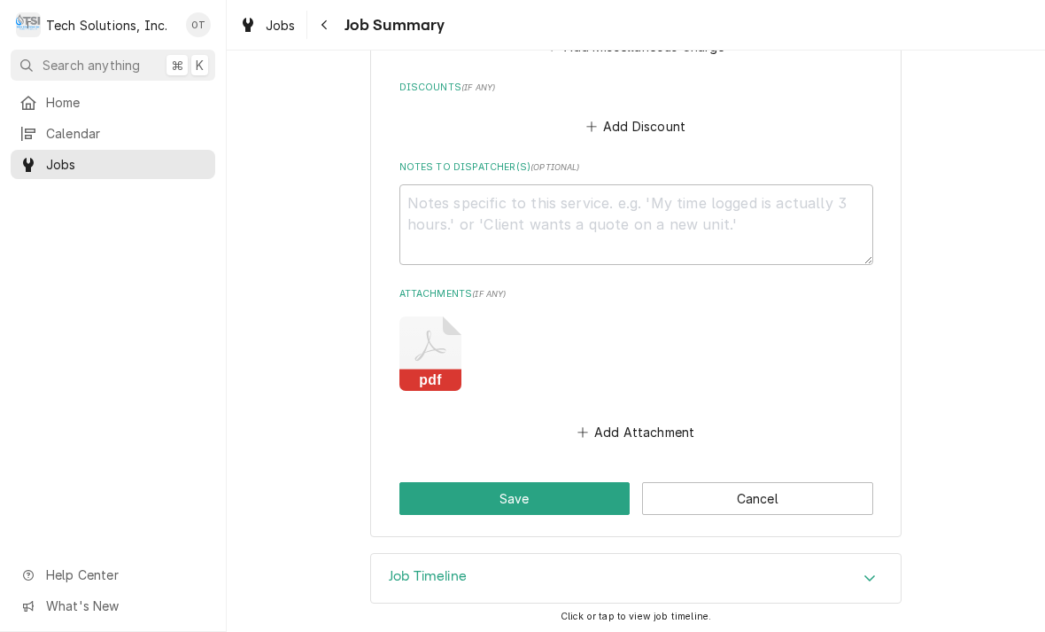
scroll to position [2097, 0]
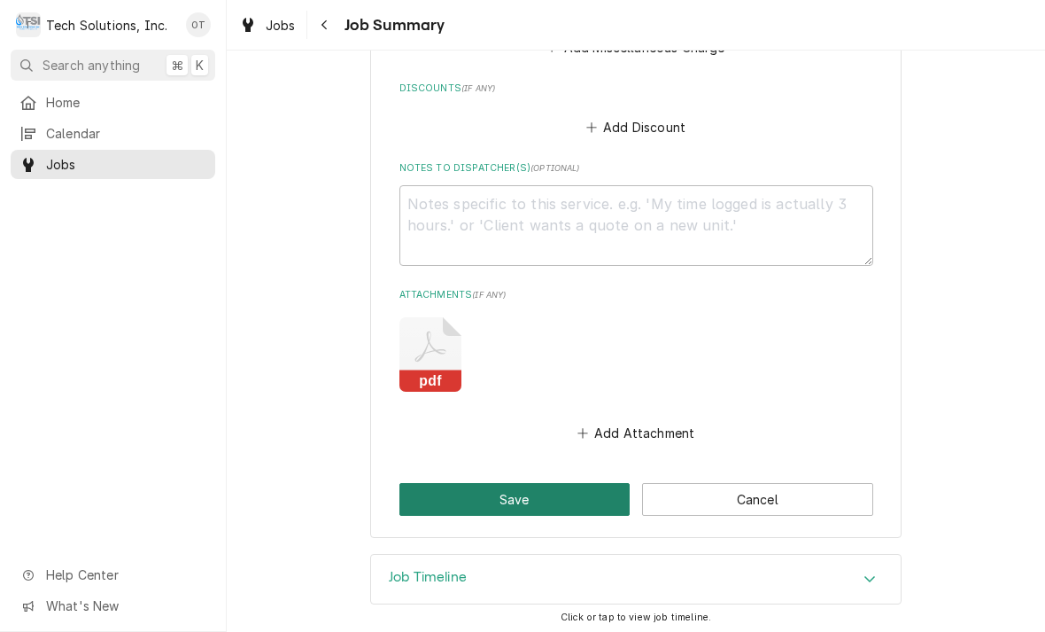
click at [540, 484] on button "Save" at bounding box center [515, 499] width 231 height 33
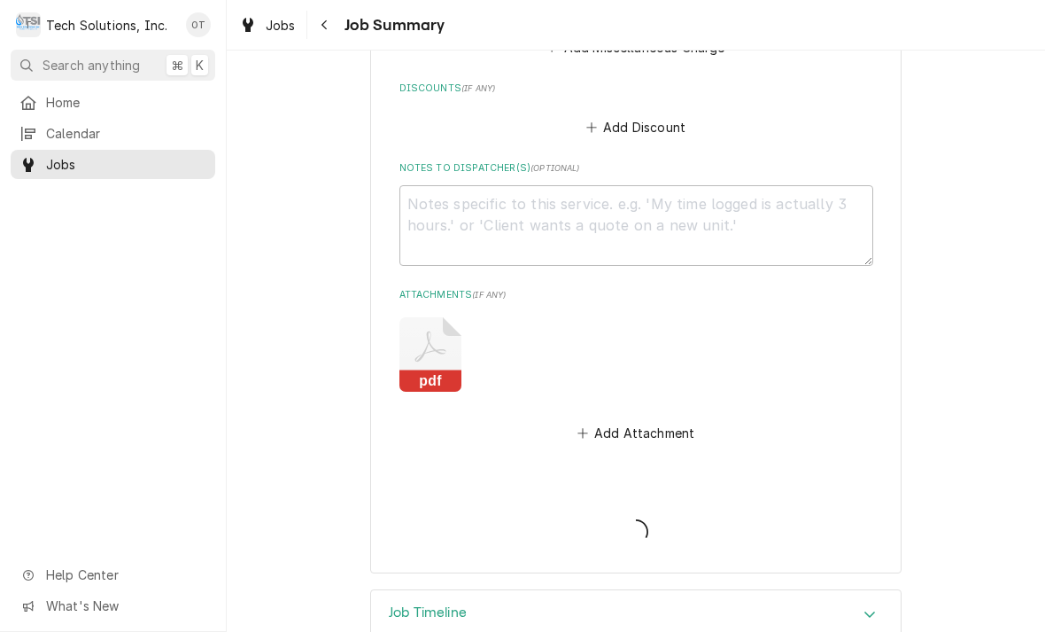
type textarea "x"
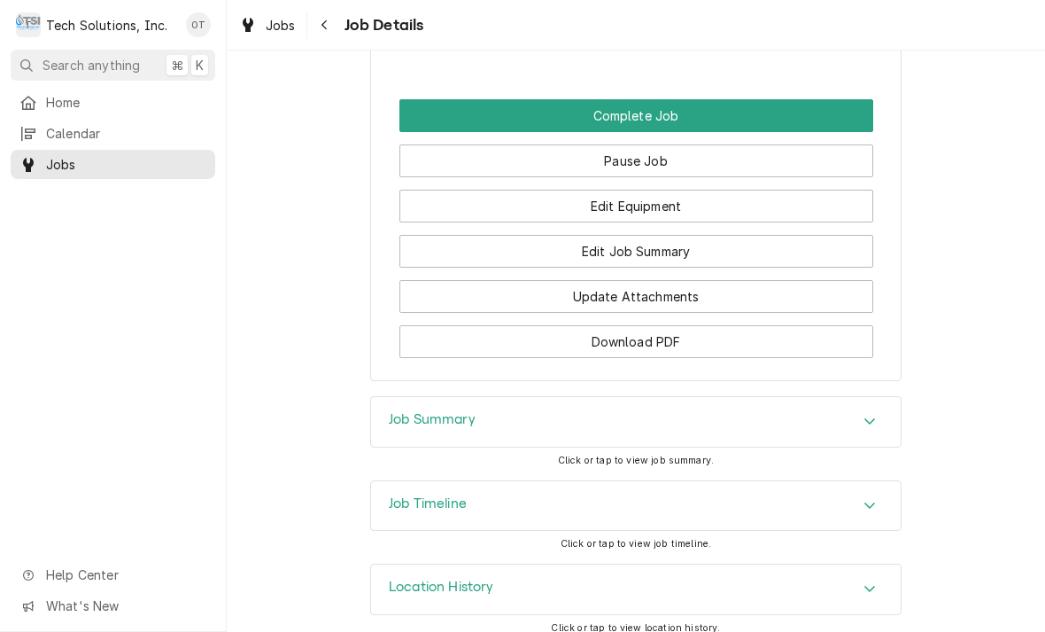
scroll to position [2339, 0]
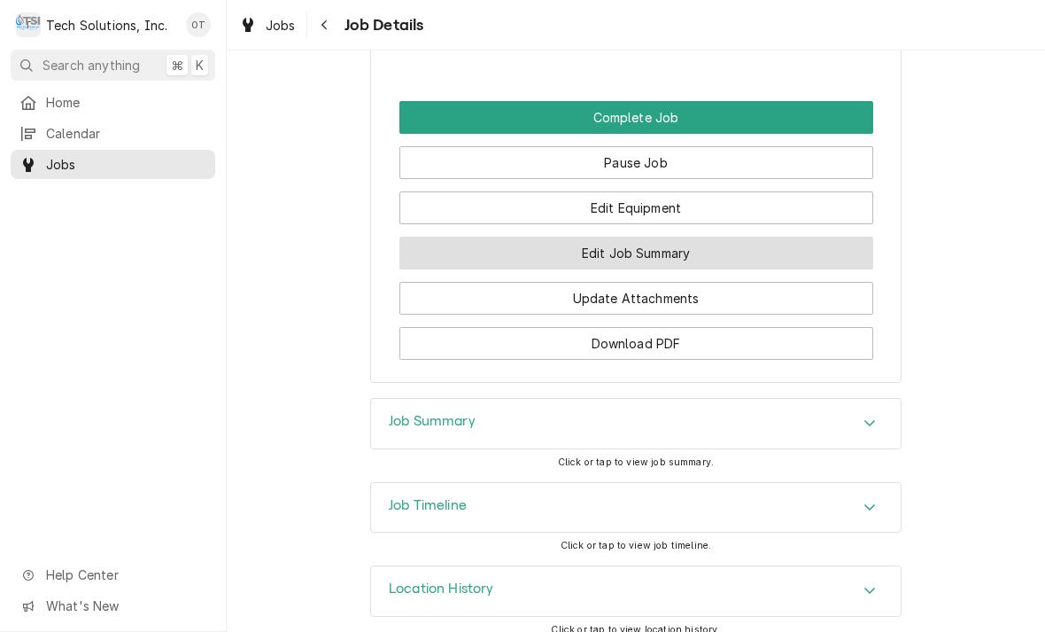
click at [645, 240] on button "Edit Job Summary" at bounding box center [637, 253] width 474 height 33
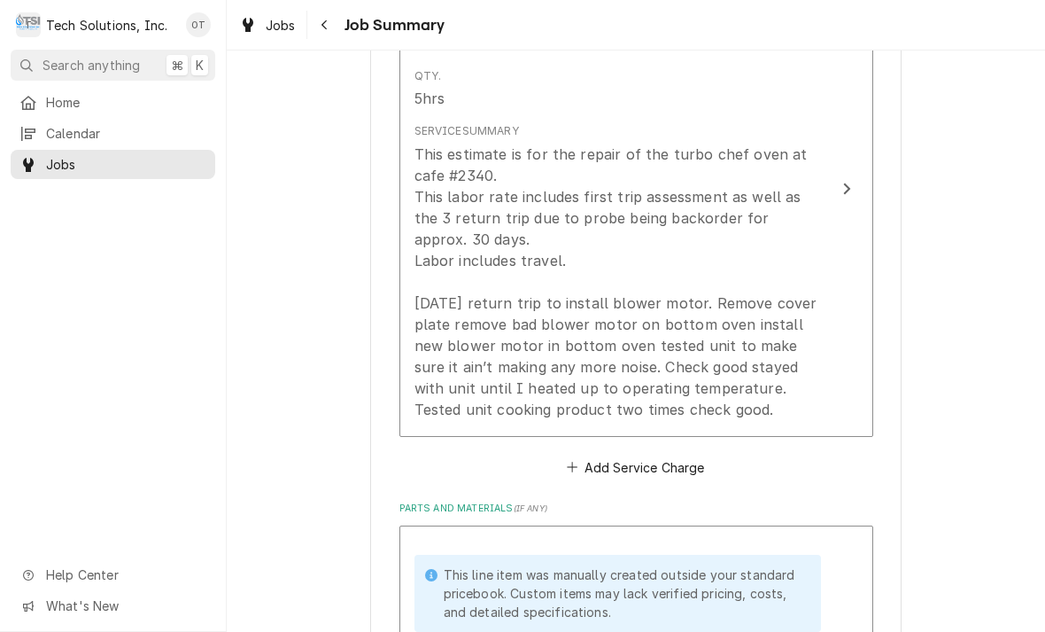
scroll to position [555, 0]
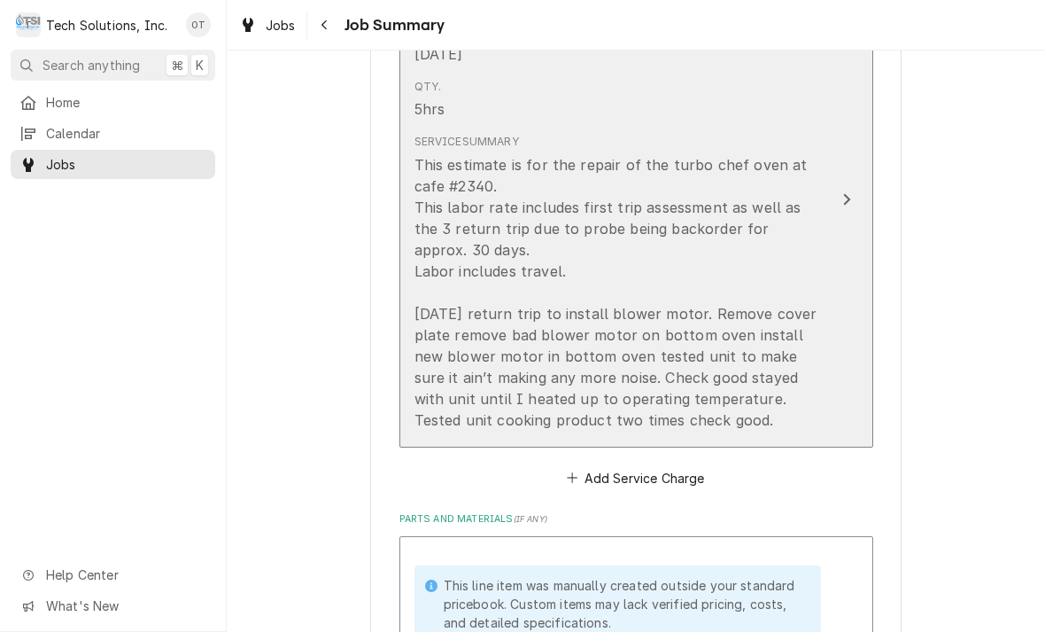
click at [845, 192] on icon "Update Line Item" at bounding box center [847, 199] width 9 height 14
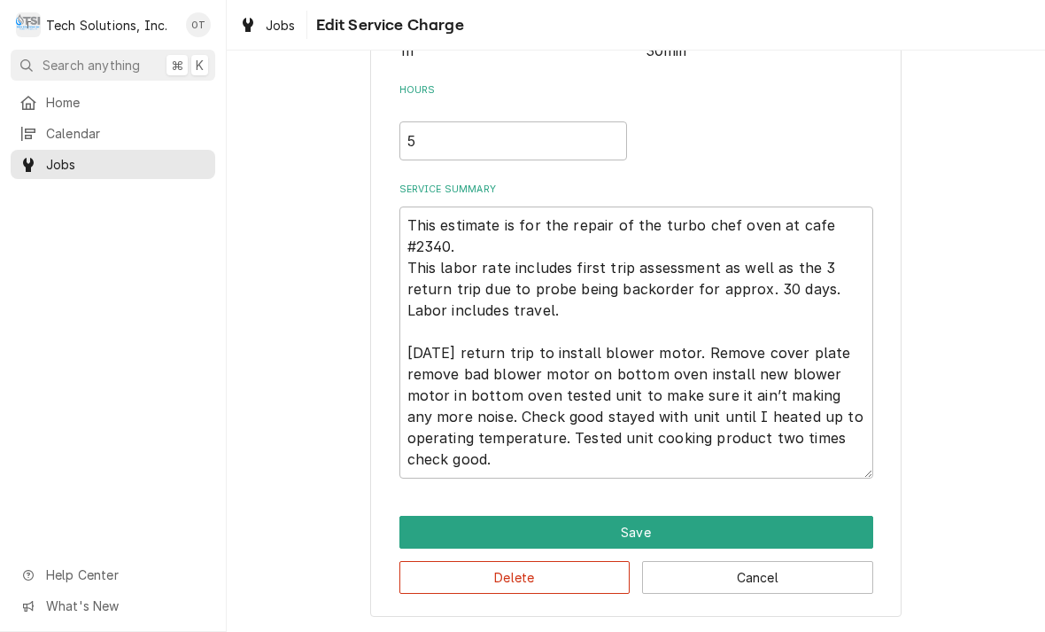
scroll to position [377, 0]
click at [544, 445] on textarea "This estimate is for the repair of the turbo chef oven at cafe #2340. This labo…" at bounding box center [637, 342] width 474 height 272
click at [520, 453] on textarea "This estimate is for the repair of the turbo chef oven at cafe #2340. This labo…" at bounding box center [637, 342] width 474 height 272
type textarea "x"
type textarea "This estimate is for the repair of the turbo chef oven at cafe #2340. This labo…"
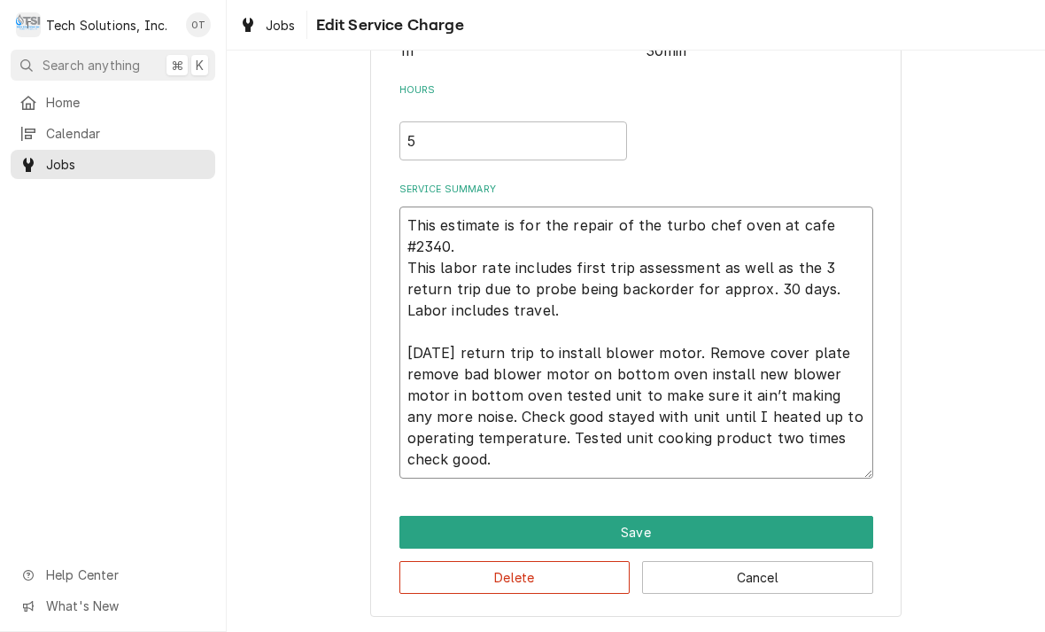
type textarea "x"
type textarea "This estimate is for the repair of the turbo chef oven at cafe #2340. This labo…"
type textarea "x"
type textarea "This estimate is for the repair of the turbo chef oven at cafe #2340. This labo…"
type textarea "x"
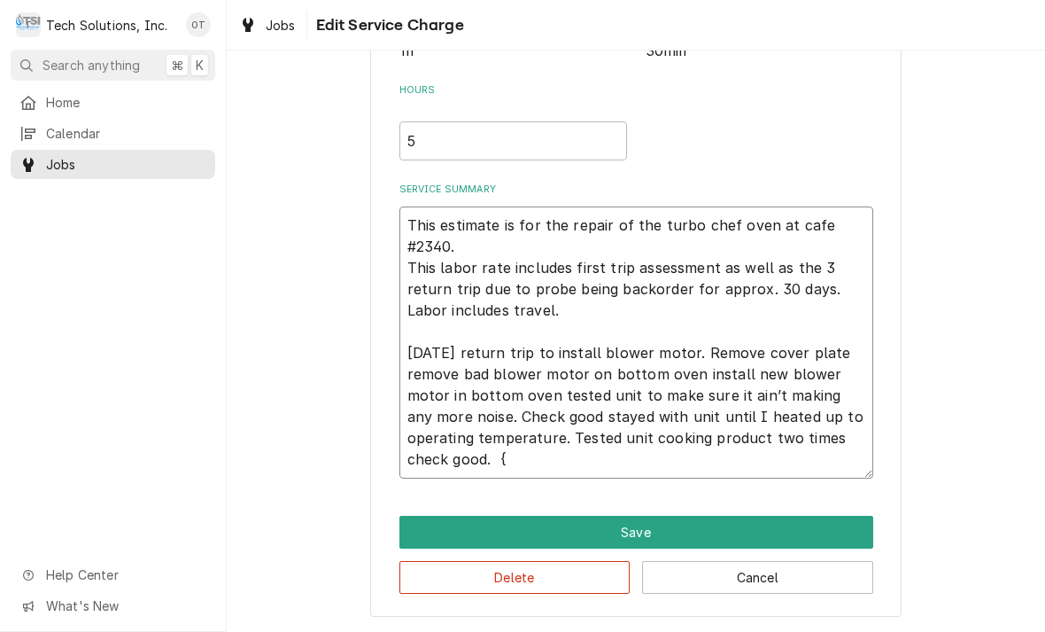
type textarea "This estimate is for the repair of the turbo chef oven at cafe #2340. This labo…"
type textarea "x"
type textarea "This estimate is for the repair of the turbo chef oven at cafe #2340. This labo…"
type textarea "x"
type textarea "This estimate is for the repair of the turbo chef oven at cafe #2340. This labo…"
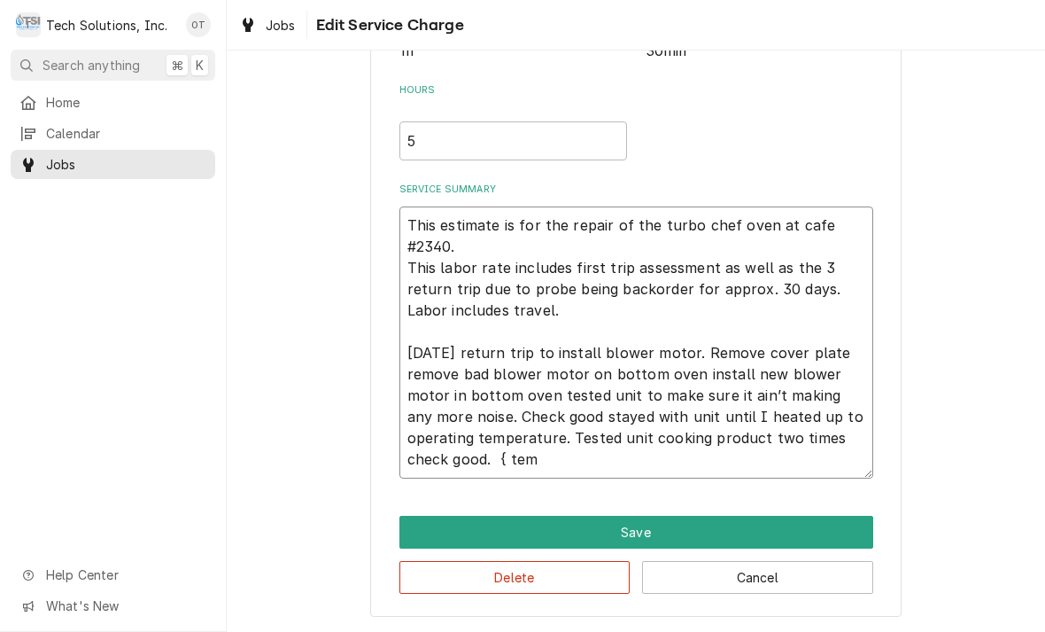
type textarea "x"
type textarea "This estimate is for the repair of the turbo chef oven at cafe #2340. This labo…"
type textarea "x"
type textarea "This estimate is for the repair of the turbo chef oven at cafe #2340. This labo…"
type textarea "x"
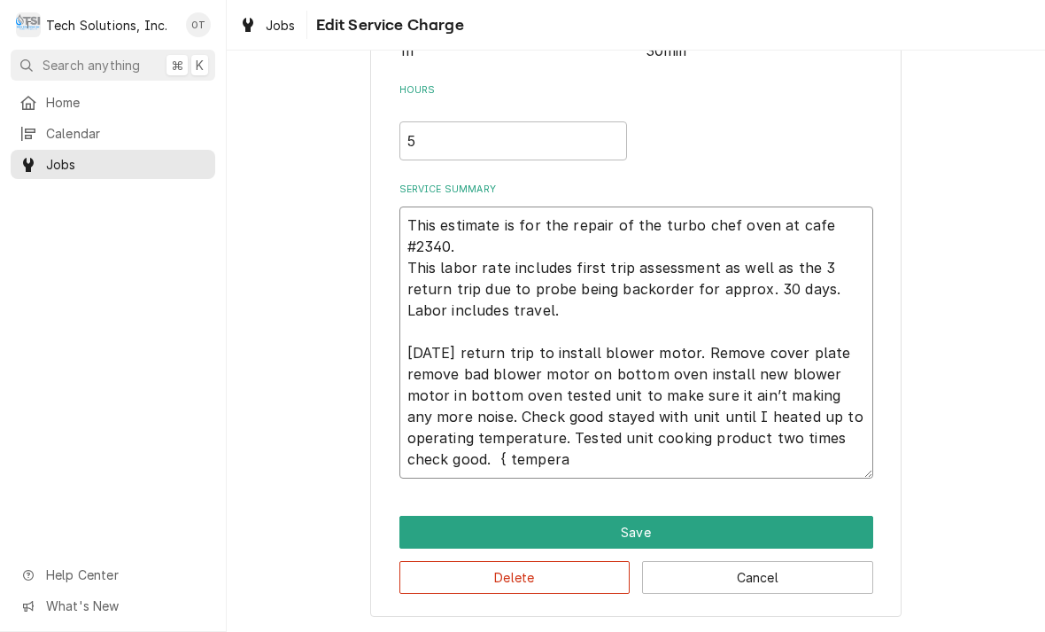
type textarea "This estimate is for the repair of the turbo chef oven at cafe #2340. This labo…"
type textarea "x"
type textarea "This estimate is for the repair of the turbo chef oven at cafe #2340. This labo…"
type textarea "x"
type textarea "This estimate is for the repair of the turbo chef oven at cafe #2340. This labo…"
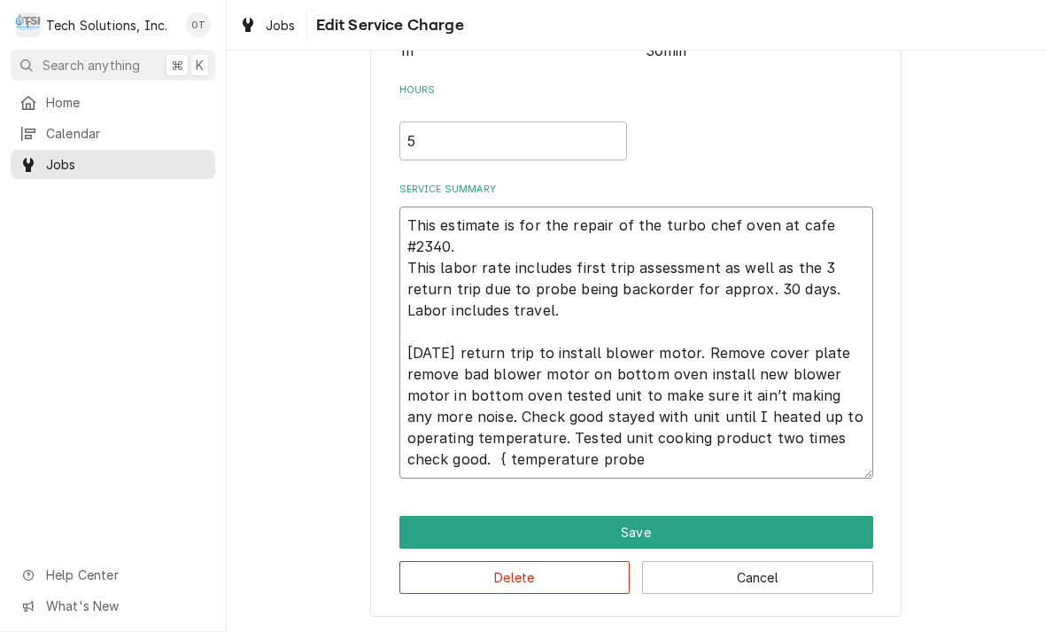
type textarea "x"
type textarea "This estimate is for the repair of the turbo chef oven at cafe #2340. This labo…"
type textarea "x"
type textarea "This estimate is for the repair of the turbo chef oven at cafe #2340. This labo…"
type textarea "x"
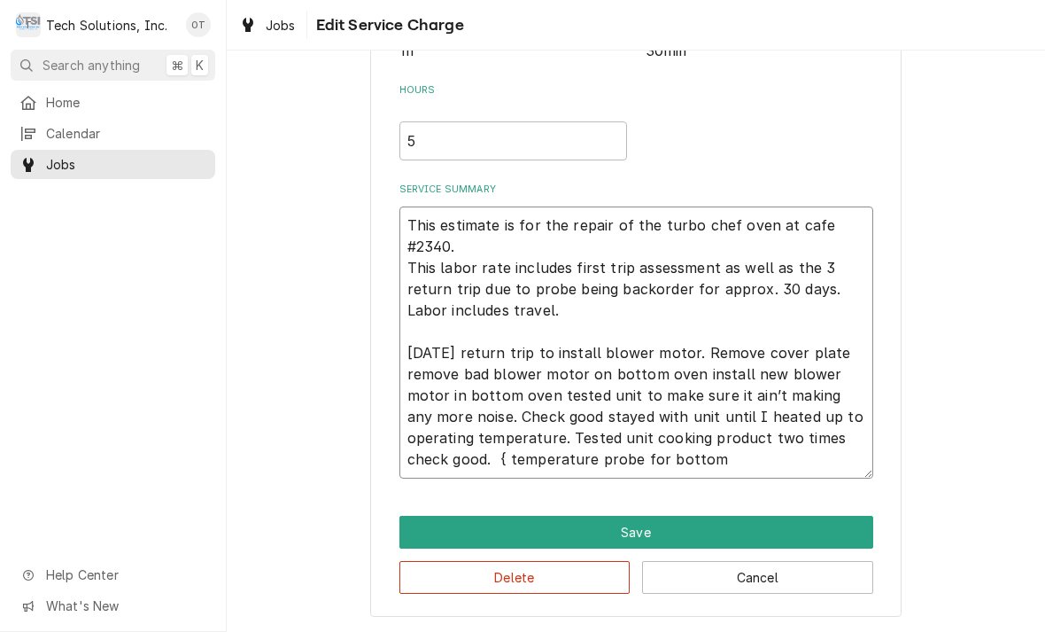
type textarea "This estimate is for the repair of the turbo chef oven at cafe #2340. This labo…"
type textarea "x"
type textarea "This estimate is for the repair of the turbo chef oven at cafe #2340. This labo…"
type textarea "x"
type textarea "This estimate is for the repair of the turbo chef oven at cafe #2340. This labo…"
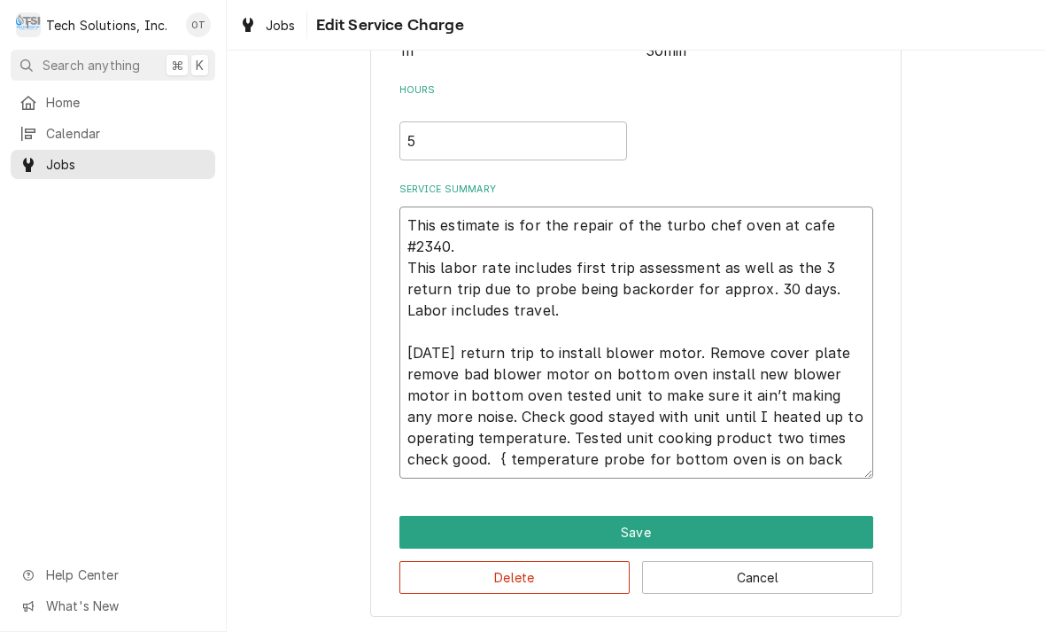
type textarea "x"
type textarea "This estimate is for the repair of the turbo chef oven at cafe #2340. This labo…"
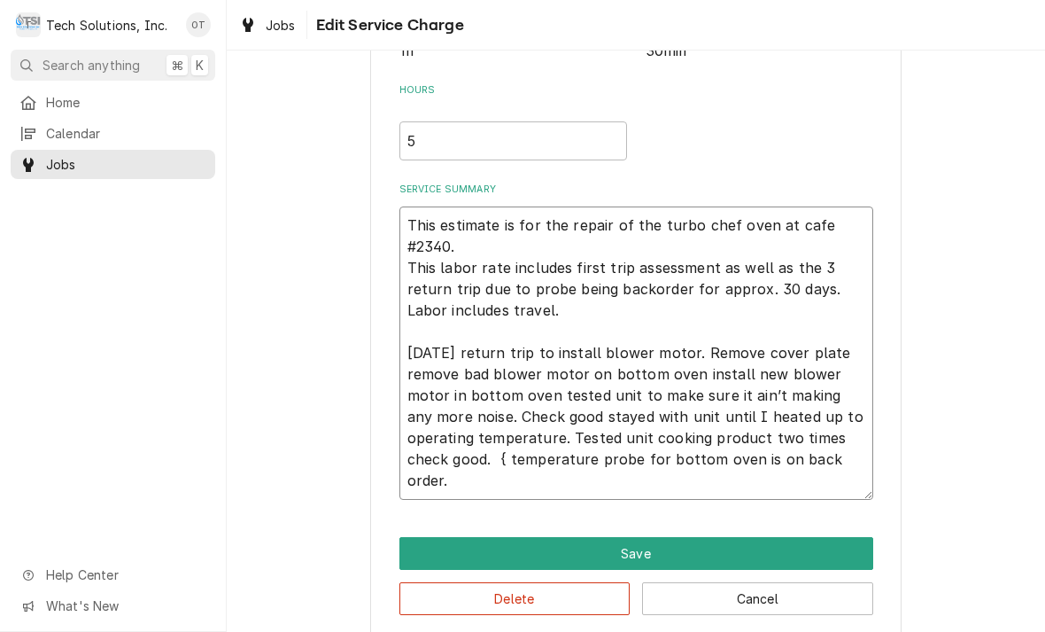
type textarea "x"
type textarea "This estimate is for the repair of the turbo chef oven at cafe #2340. This labo…"
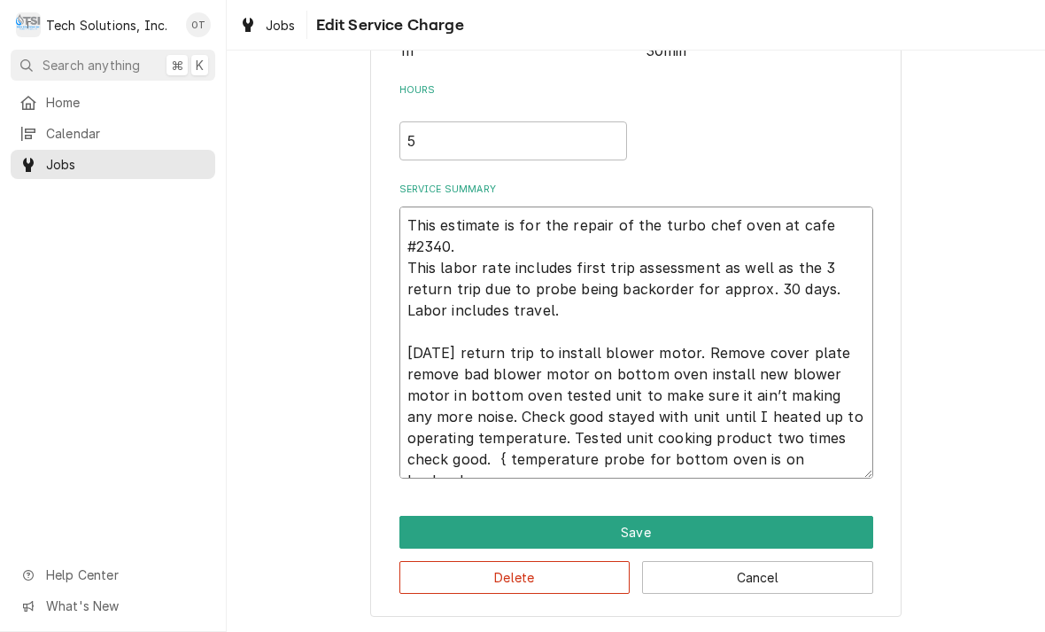
type textarea "x"
type textarea "This estimate is for the repair of the turbo chef oven at cafe #2340. This labo…"
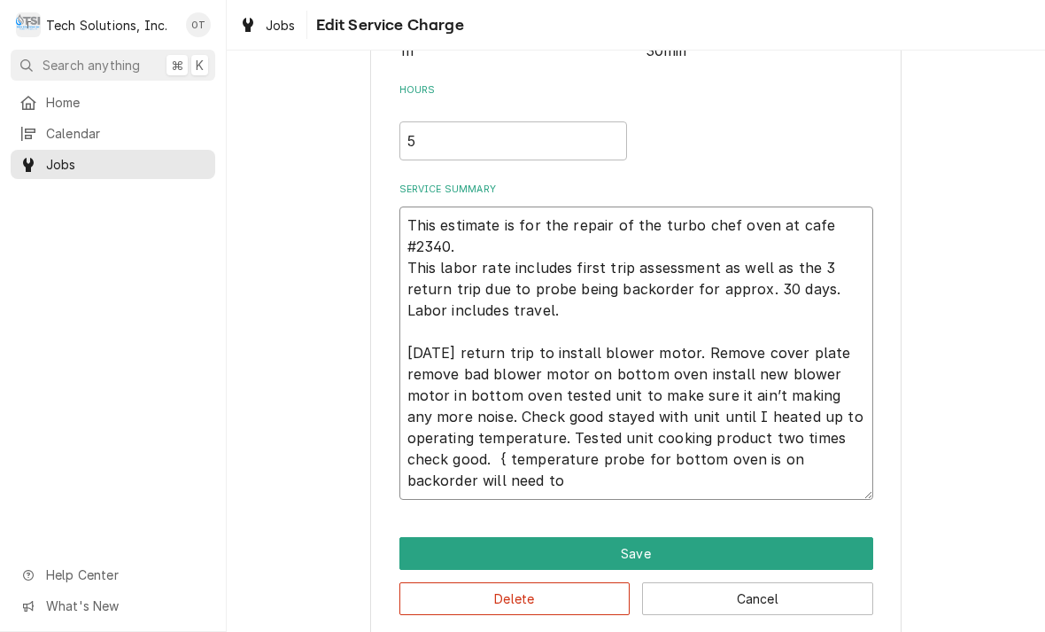
type textarea "x"
type textarea "This estimate is for the repair of the turbo chef oven at cafe #2340. This labo…"
type textarea "x"
type textarea "This estimate is for the repair of the turbo chef oven at cafe #2340. This labo…"
type textarea "x"
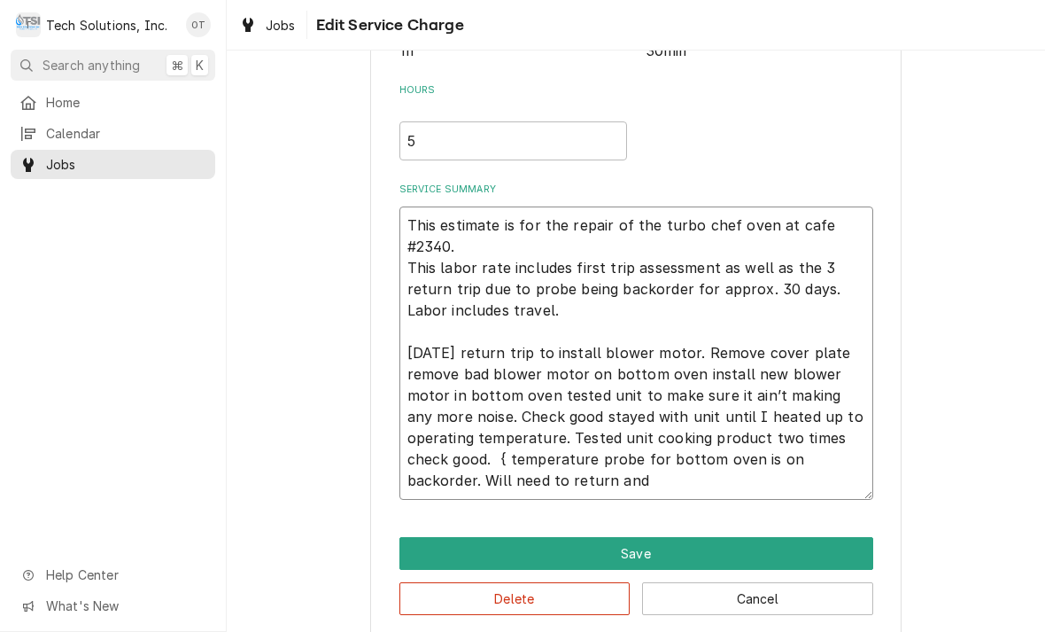
type textarea "This estimate is for the repair of the turbo chef oven at cafe #2340. This labo…"
type textarea "x"
type textarea "This estimate is for the repair of the turbo chef oven at cafe #2340. This labo…"
type textarea "x"
type textarea "This estimate is for the repair of the turbo chef oven at cafe #2340. This labo…"
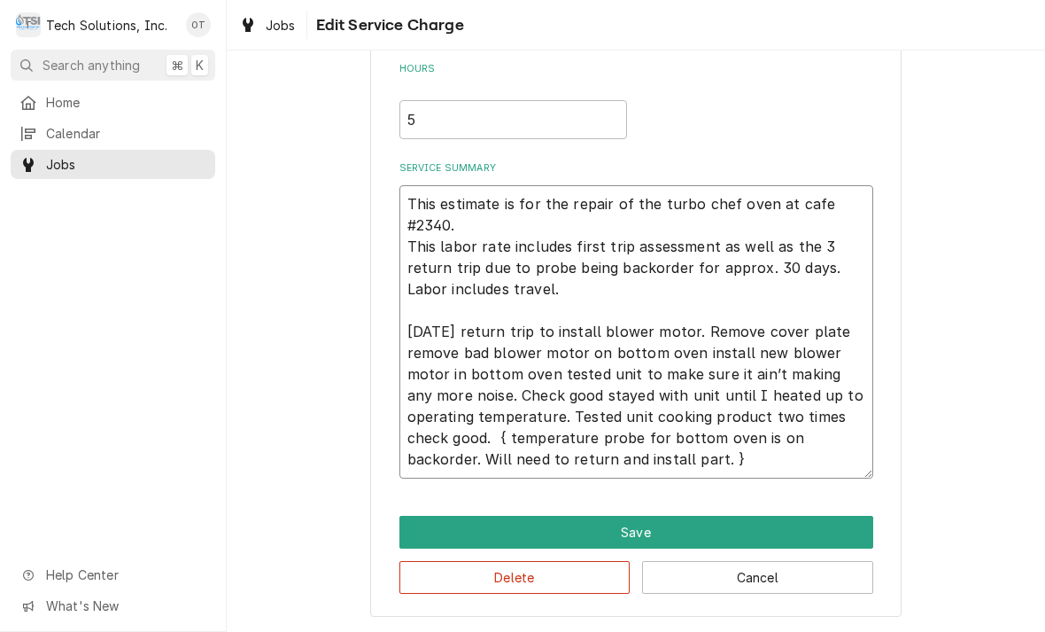
scroll to position [398, 0]
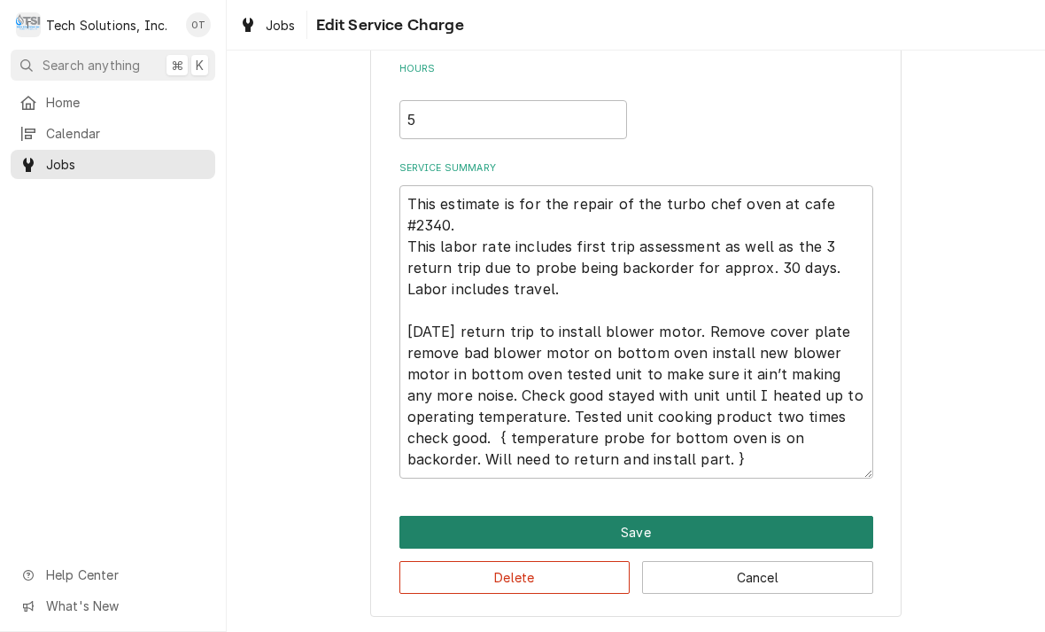
click at [636, 527] on button "Save" at bounding box center [637, 532] width 474 height 33
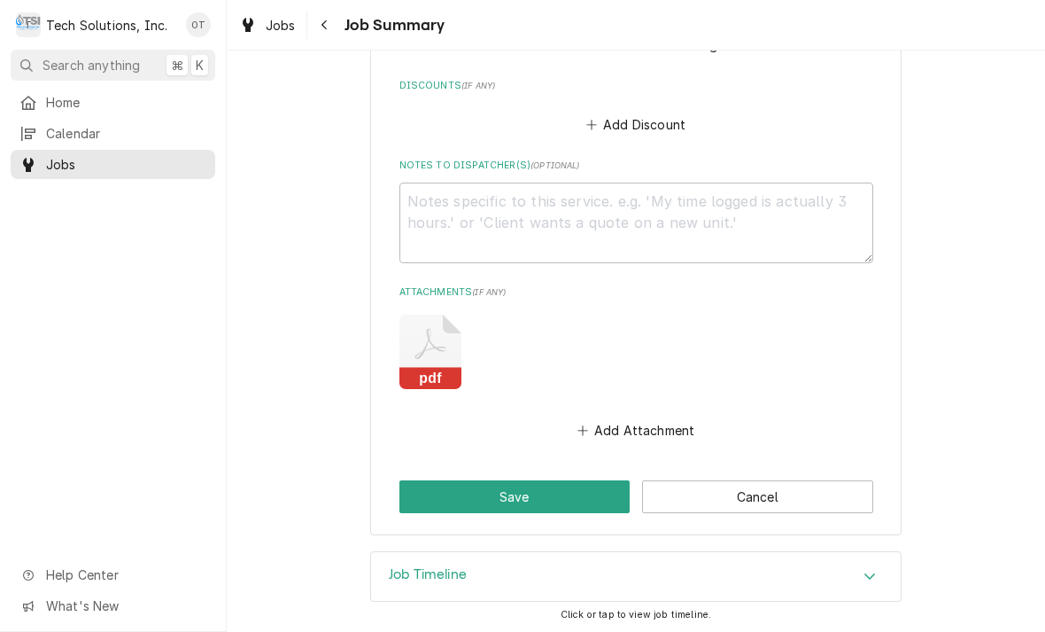
scroll to position [2140, 0]
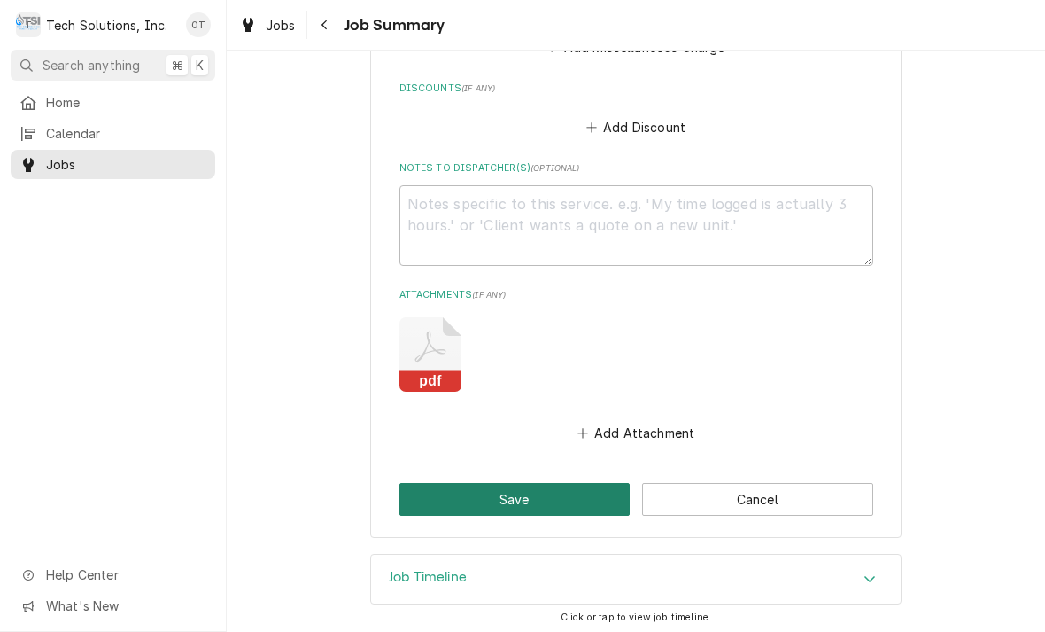
click at [523, 488] on button "Save" at bounding box center [515, 499] width 231 height 33
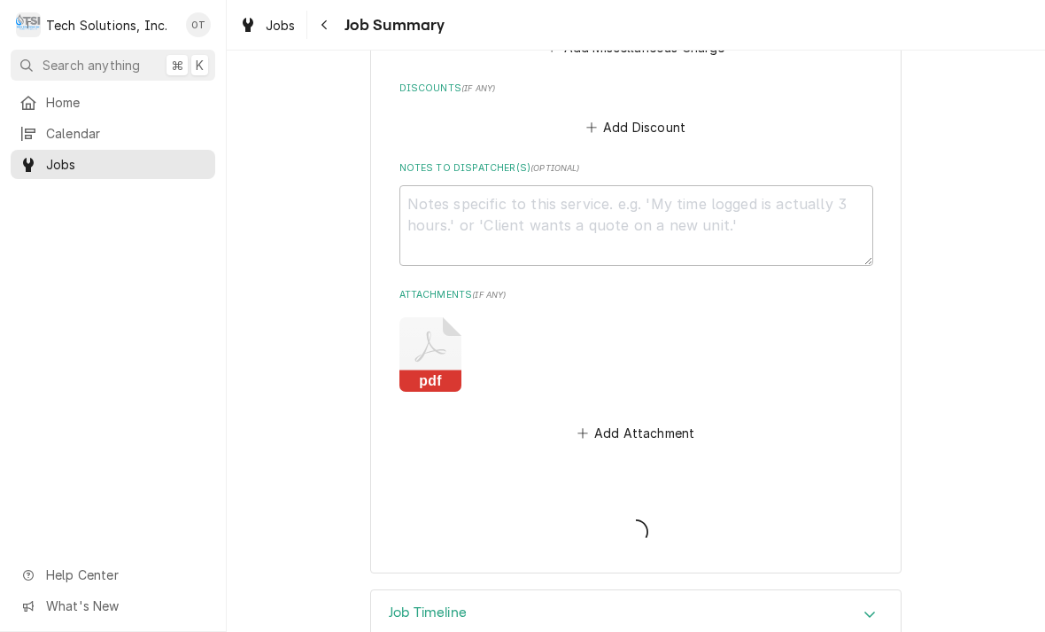
type textarea "x"
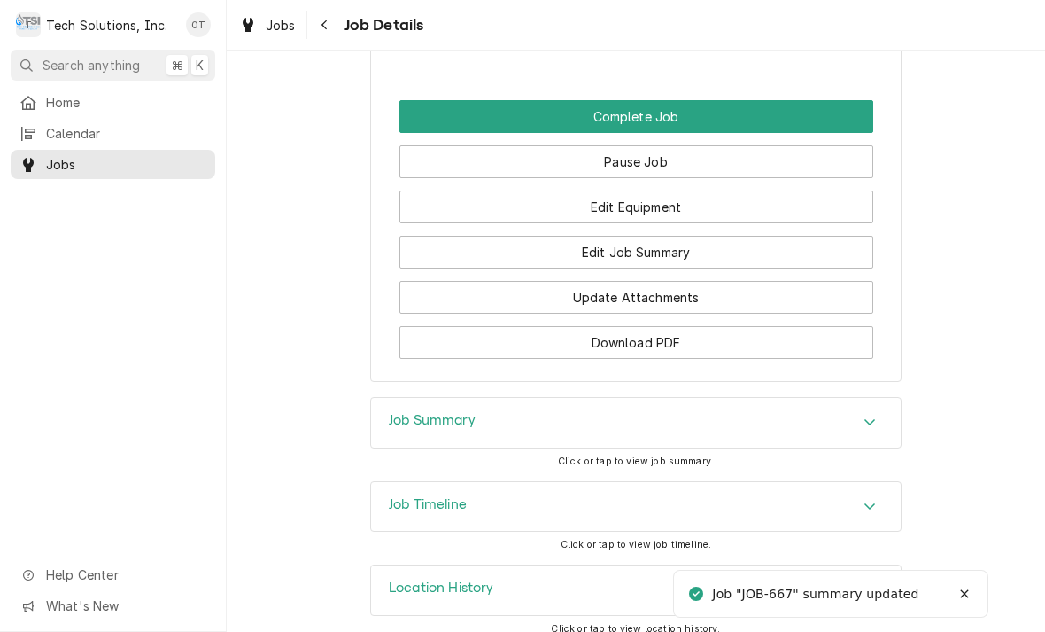
scroll to position [2339, 0]
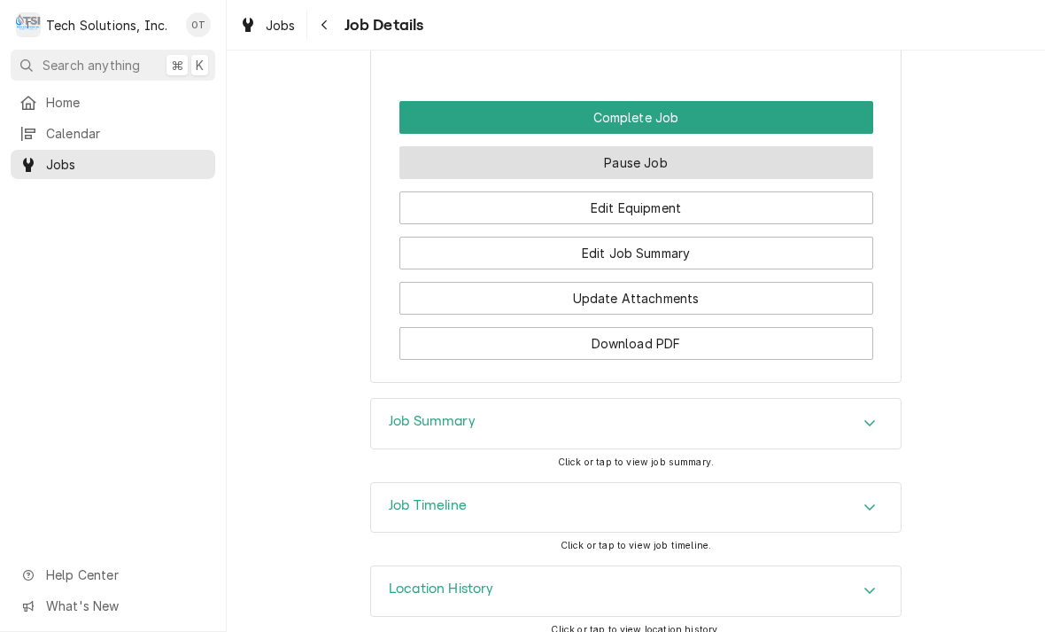
click at [647, 146] on button "Pause Job" at bounding box center [637, 162] width 474 height 33
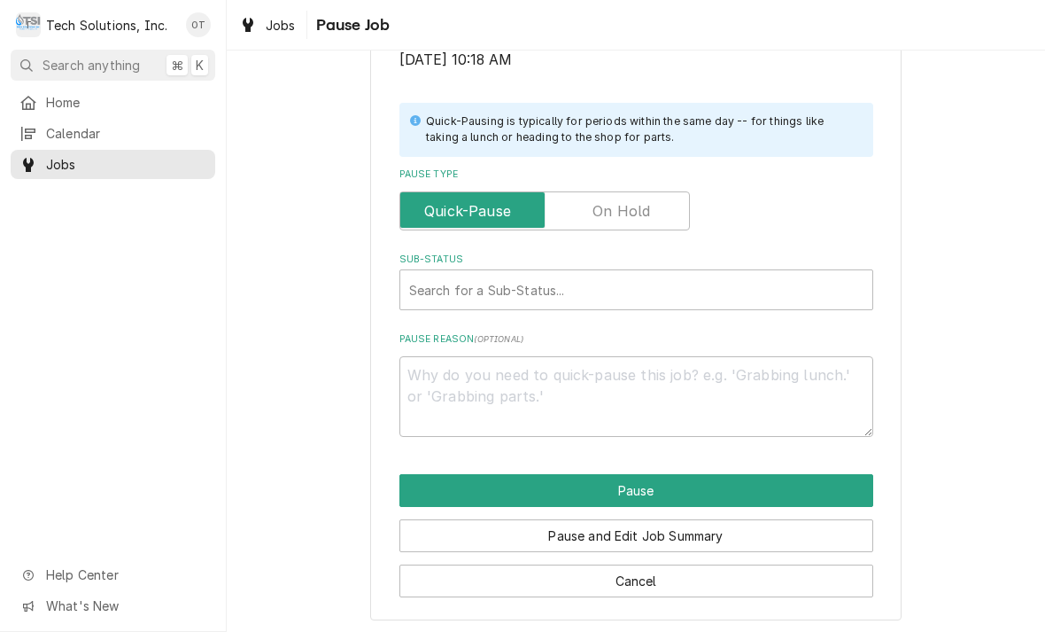
scroll to position [356, 0]
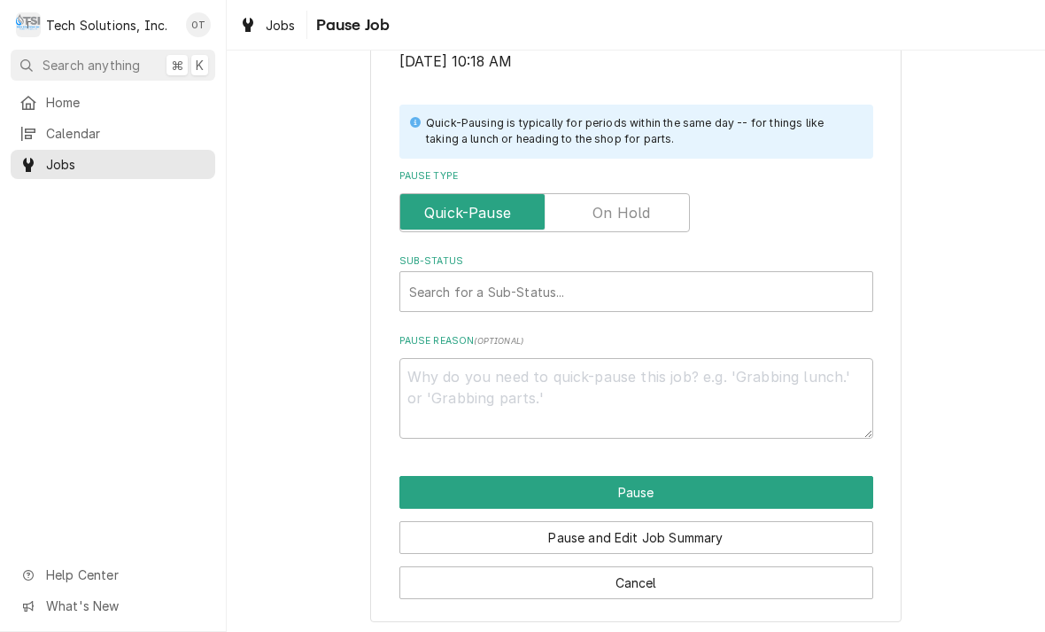
click at [618, 205] on label "Pause Type" at bounding box center [545, 212] width 291 height 39
click at [618, 205] on input "Pause Type" at bounding box center [545, 212] width 275 height 39
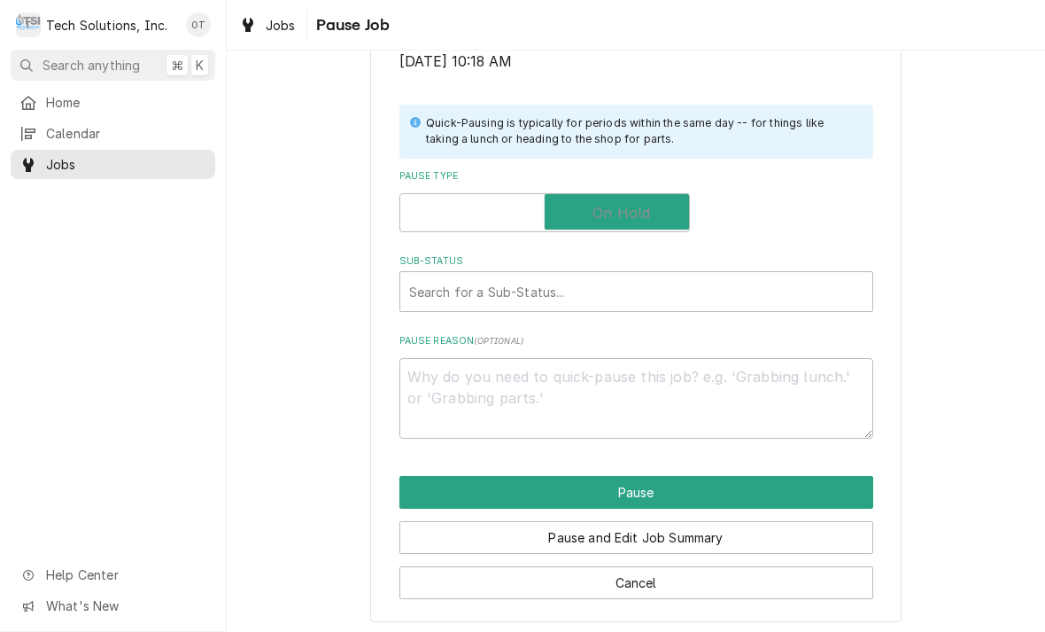
checkbox input "true"
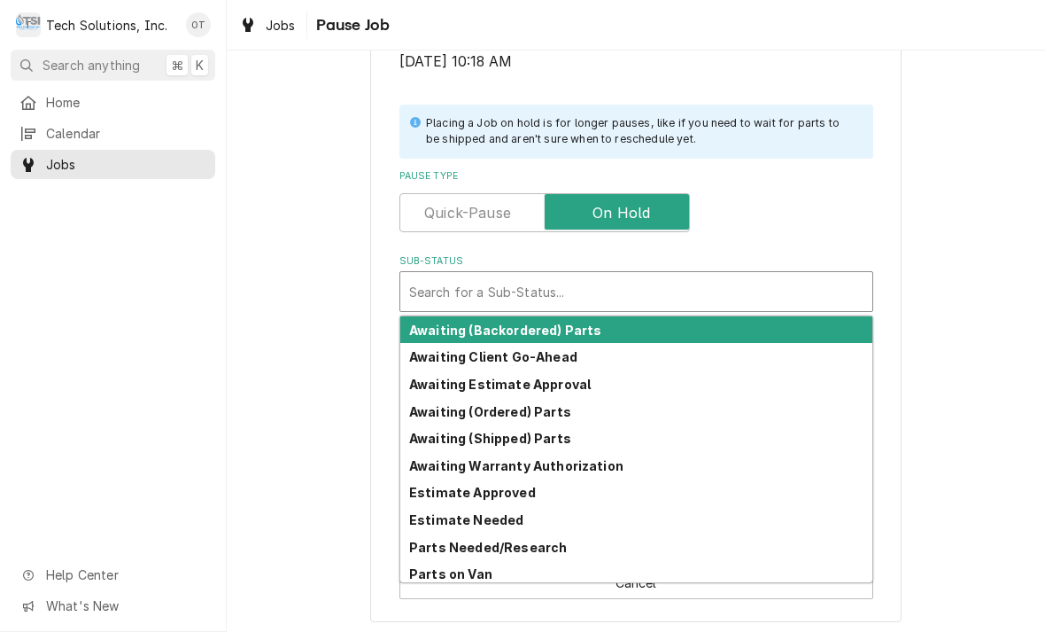
click at [501, 432] on strong "Awaiting (Shipped) Parts" at bounding box center [490, 438] width 162 height 15
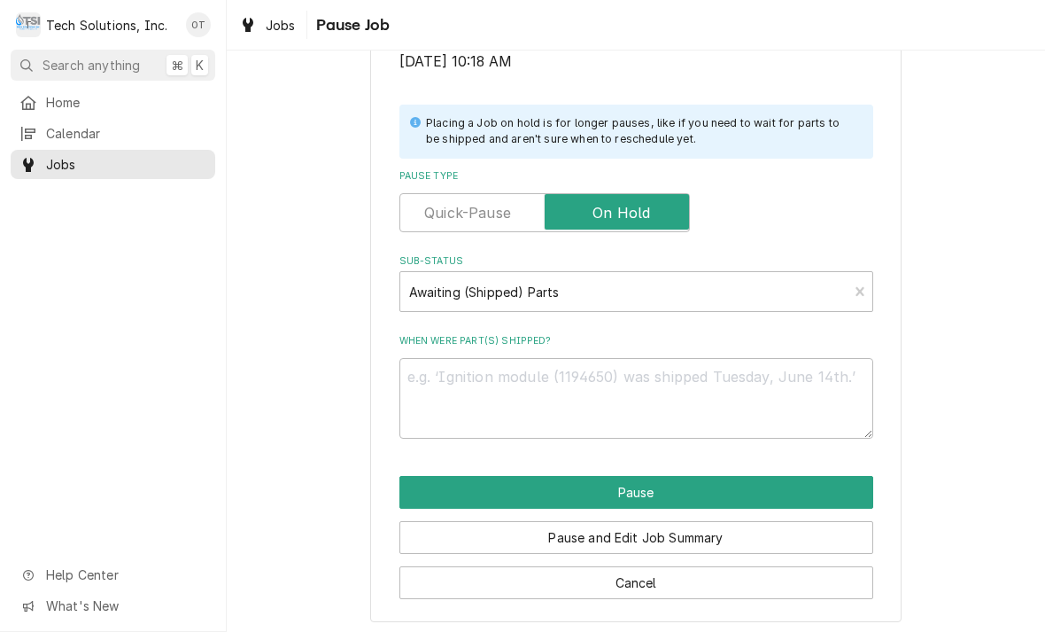
scroll to position [335, 0]
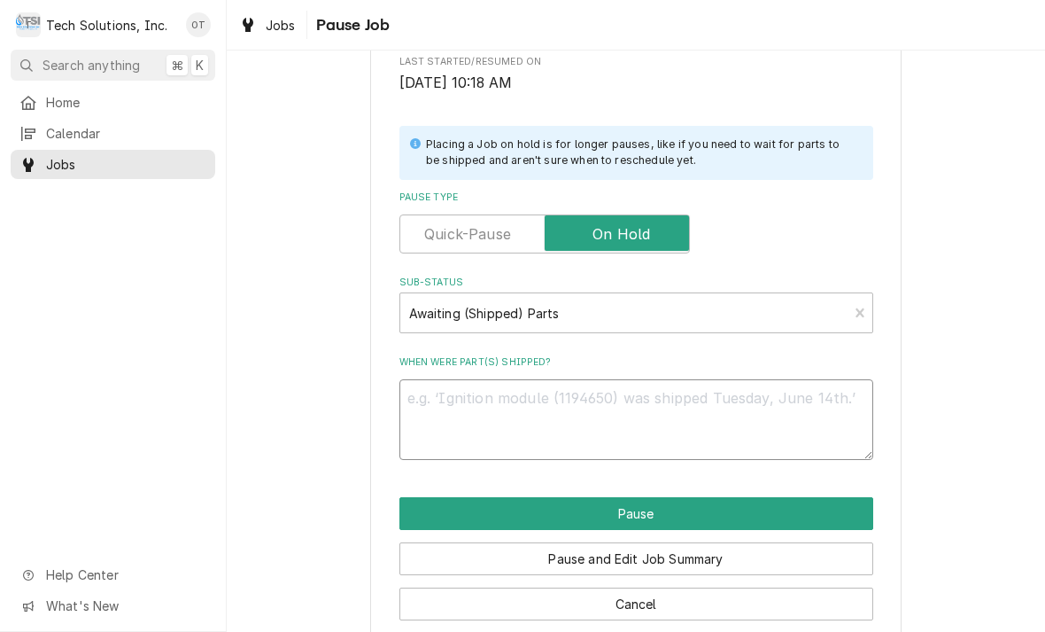
click at [439, 396] on textarea "When were part(s) shipped?" at bounding box center [637, 419] width 474 height 81
type textarea "x"
type textarea "wa"
type textarea "x"
type textarea "wait"
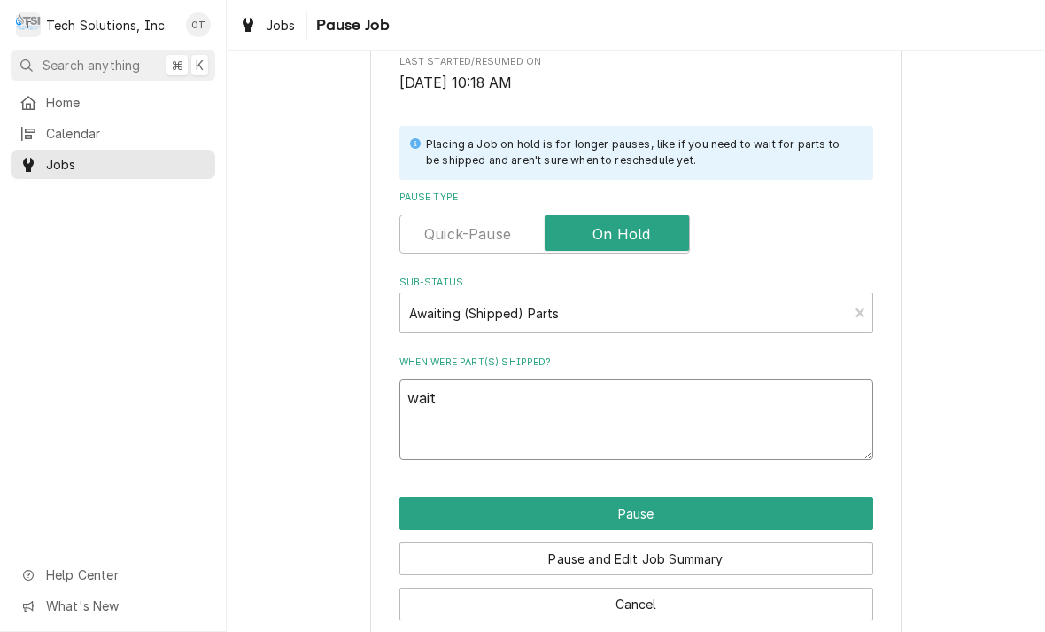
type textarea "x"
type textarea "waitin"
type textarea "x"
type textarea "waiting"
type textarea "x"
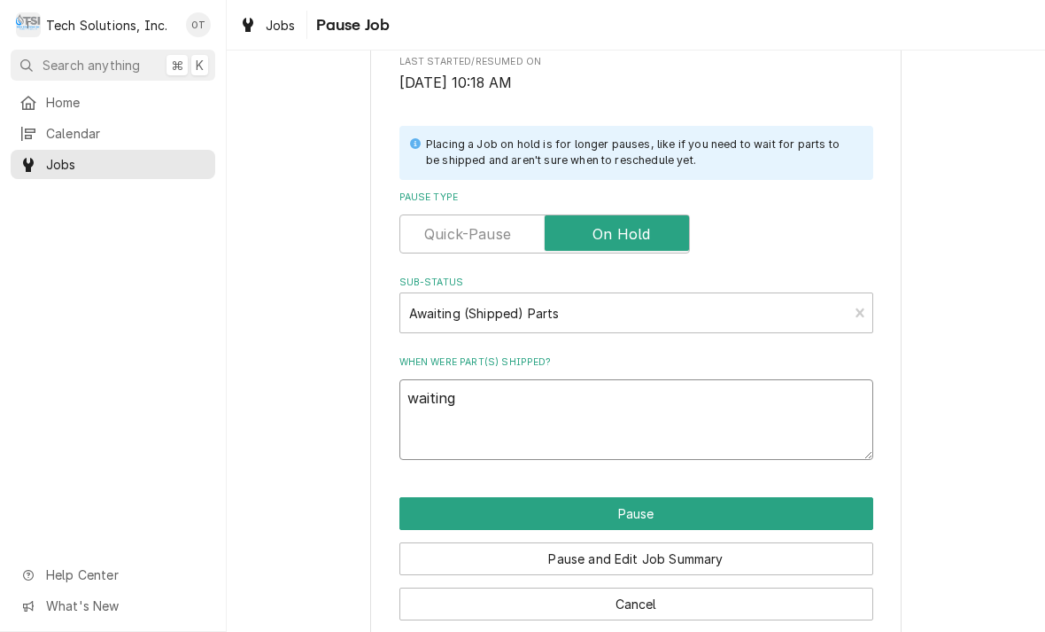
type textarea "waiting on"
type textarea "x"
type textarea "waiting on temperature"
type textarea "x"
type textarea "waiting on temperature probe"
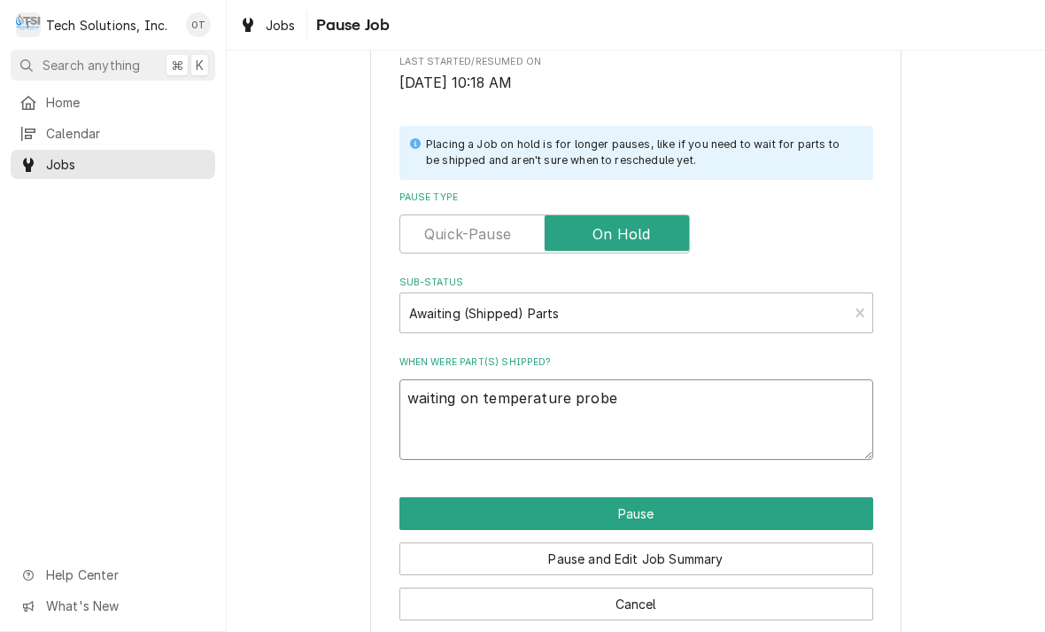
type textarea "x"
type textarea "waiting on temperature probe for"
type textarea "x"
type textarea "waiting on temperature probe for bottom"
type textarea "x"
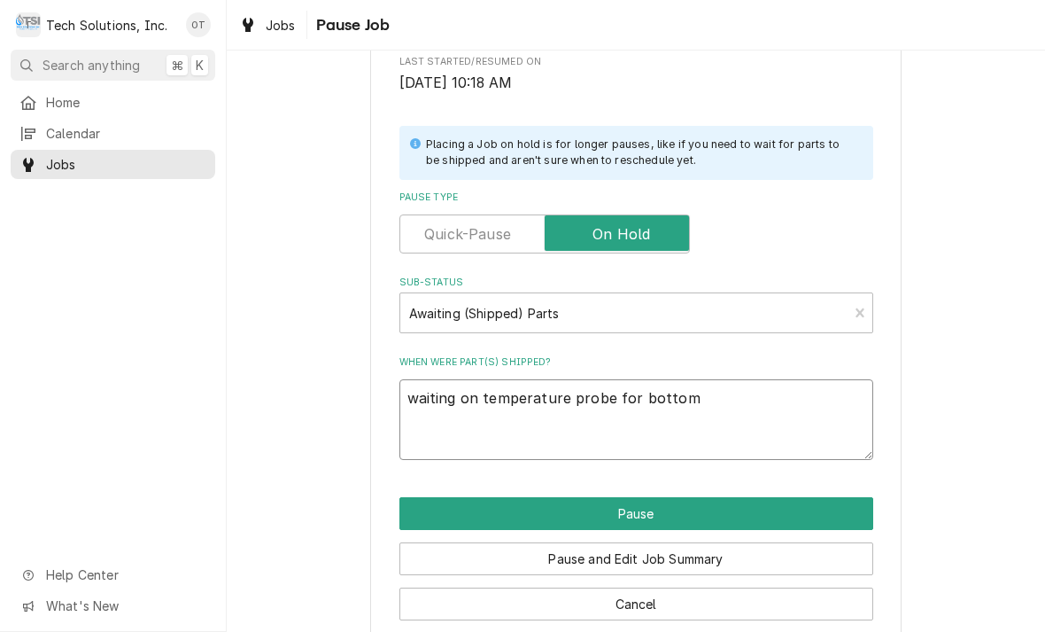
type textarea "waiting on temperature probe for bottom."
type textarea "x"
type textarea "waiting on temperature probe for bottom oven."
type textarea "x"
type textarea "waiting on temperature probe for bottom oven before job can be comp."
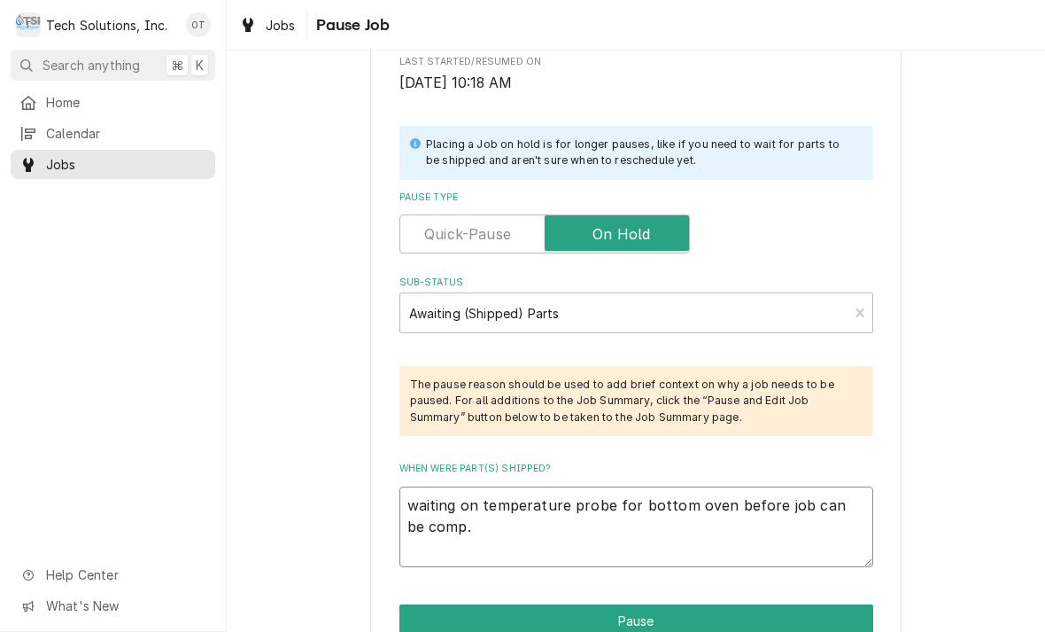
type textarea "x"
type textarea "waiting on temperature probe for bottom oven before job can be complete."
type textarea "x"
type textarea "waiting on temperature probe for bottom oven before job can be completed."
type textarea "x"
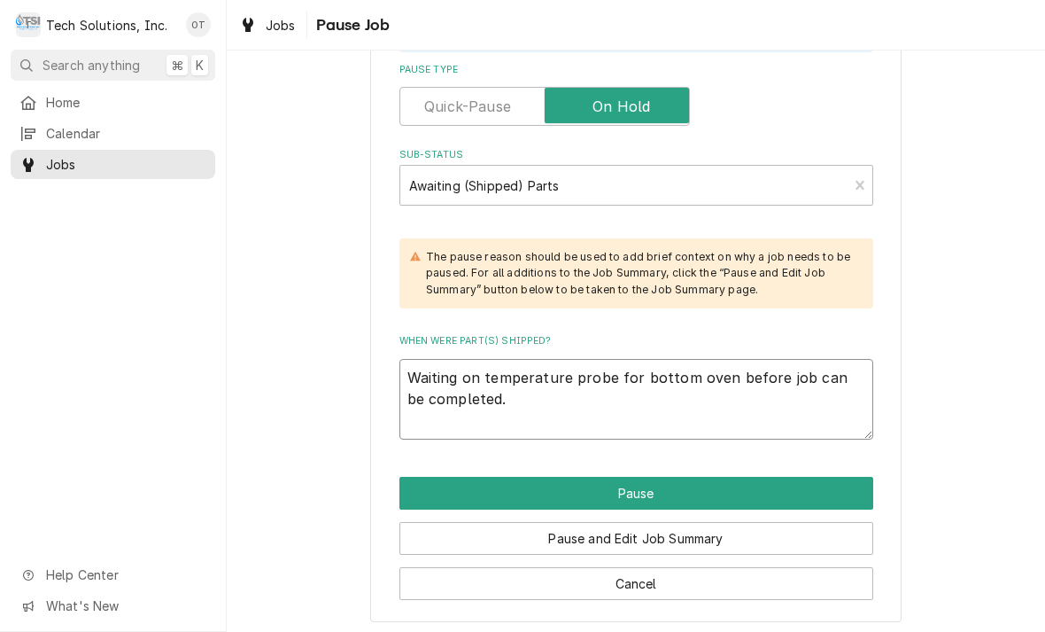
scroll to position [462, 0]
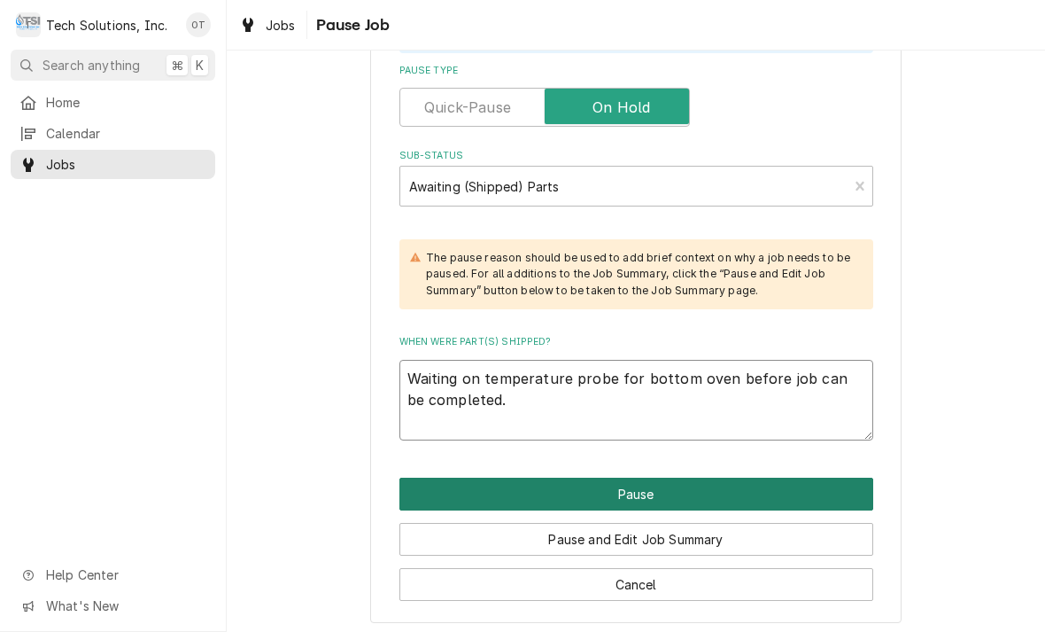
type textarea "Waiting on temperature probe for bottom oven before job can be completed."
click at [641, 478] on button "Pause" at bounding box center [637, 494] width 474 height 33
type textarea "x"
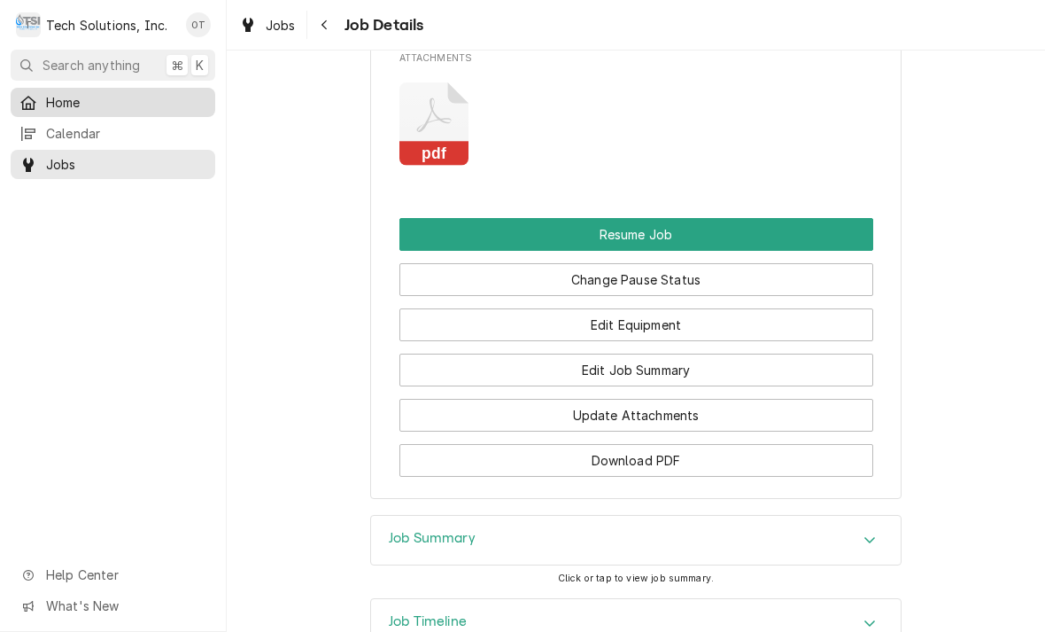
scroll to position [2385, 0]
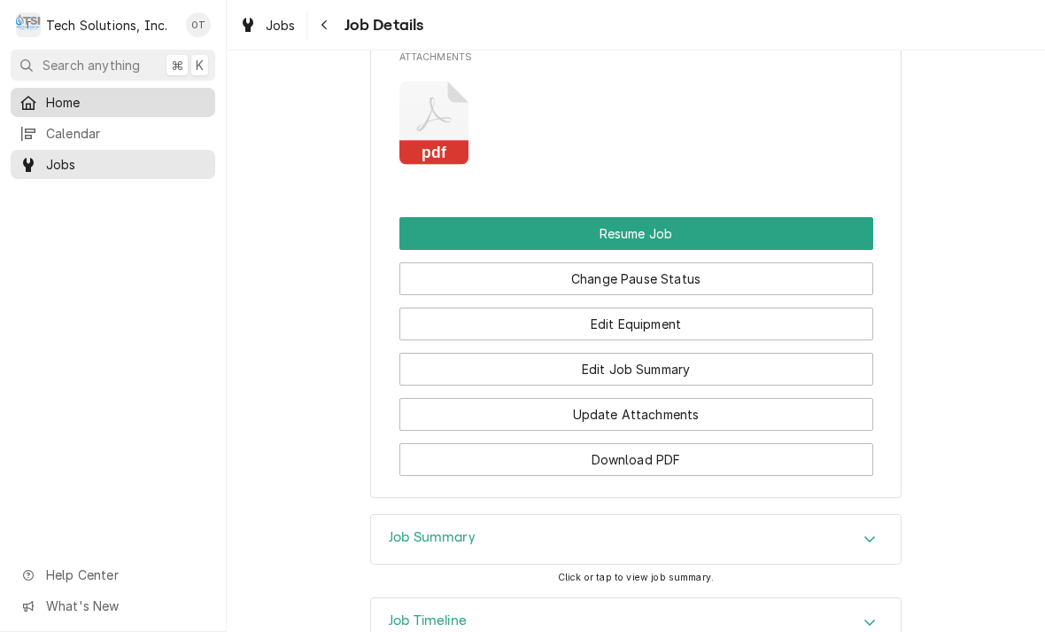
click at [70, 93] on span "Home" at bounding box center [126, 102] width 160 height 19
